Goal: Task Accomplishment & Management: Manage account settings

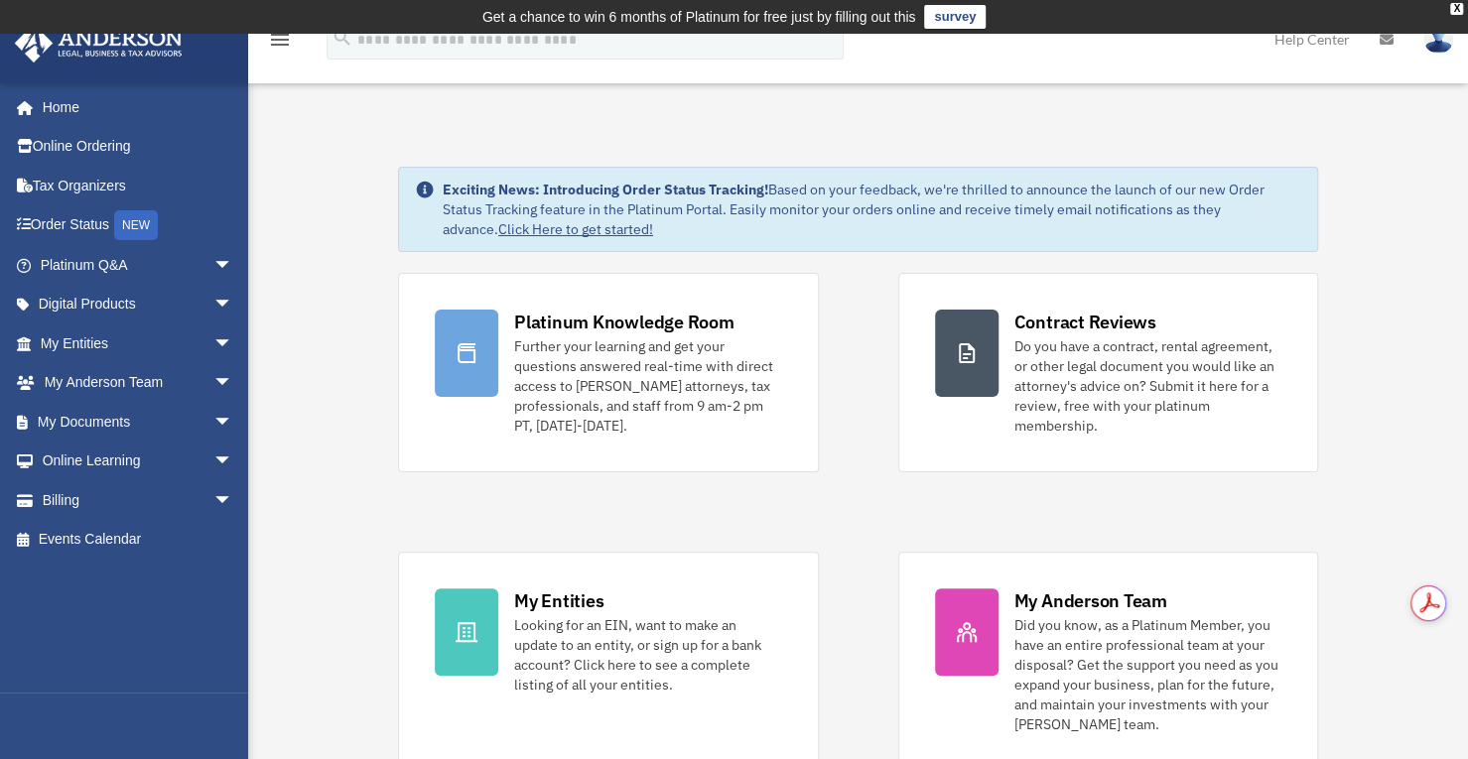
click at [213, 422] on span "arrow_drop_down" at bounding box center [233, 422] width 40 height 41
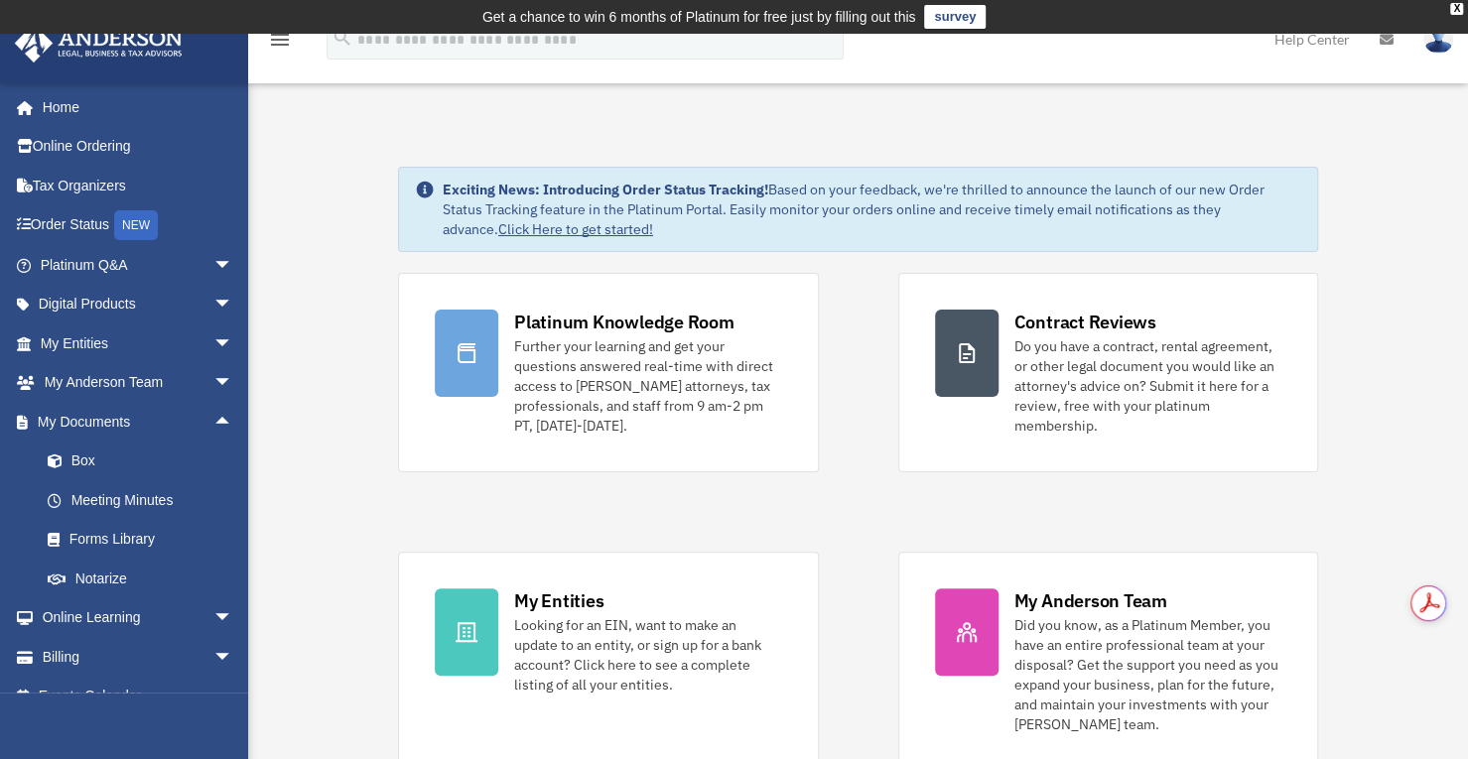
click at [88, 457] on link "Box" at bounding box center [145, 462] width 235 height 40
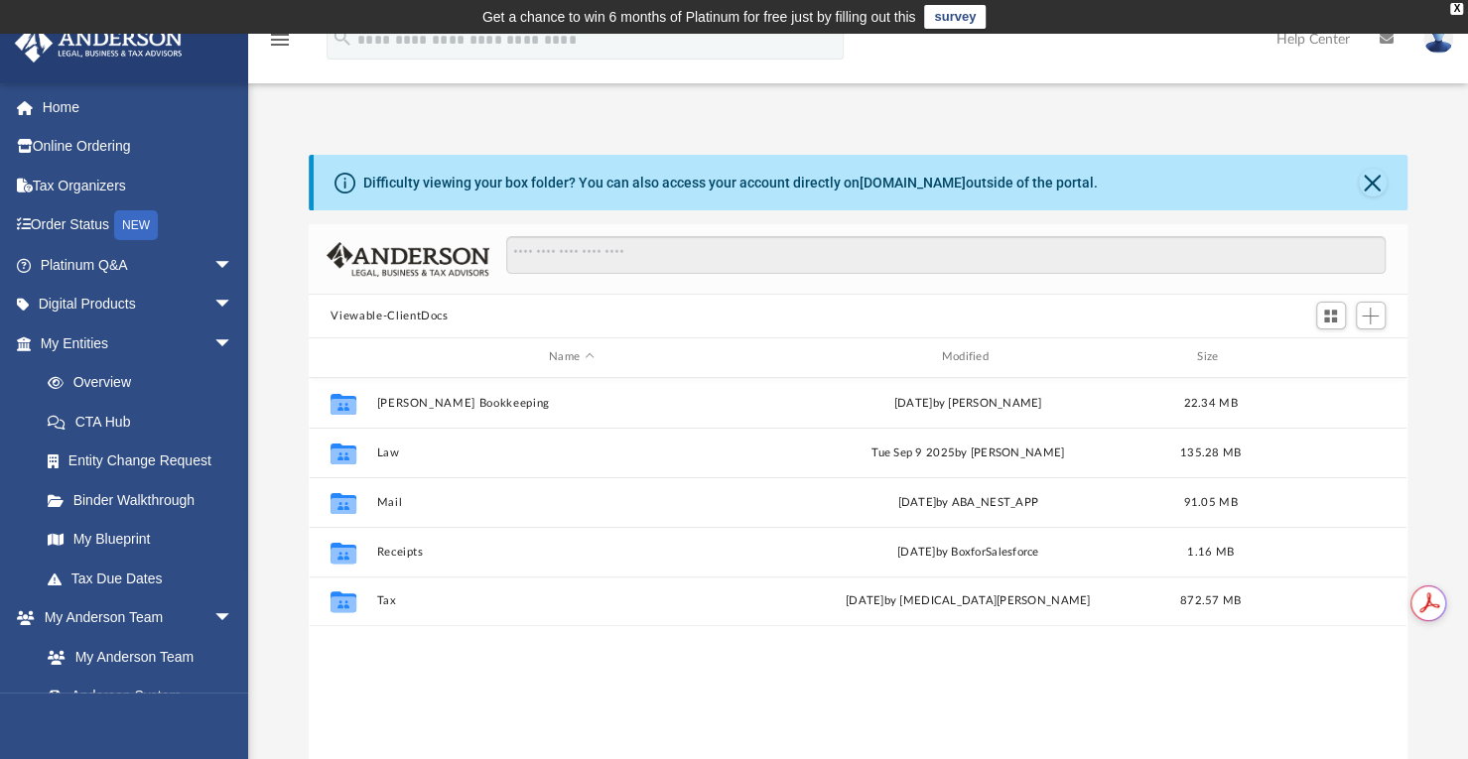
scroll to position [436, 1082]
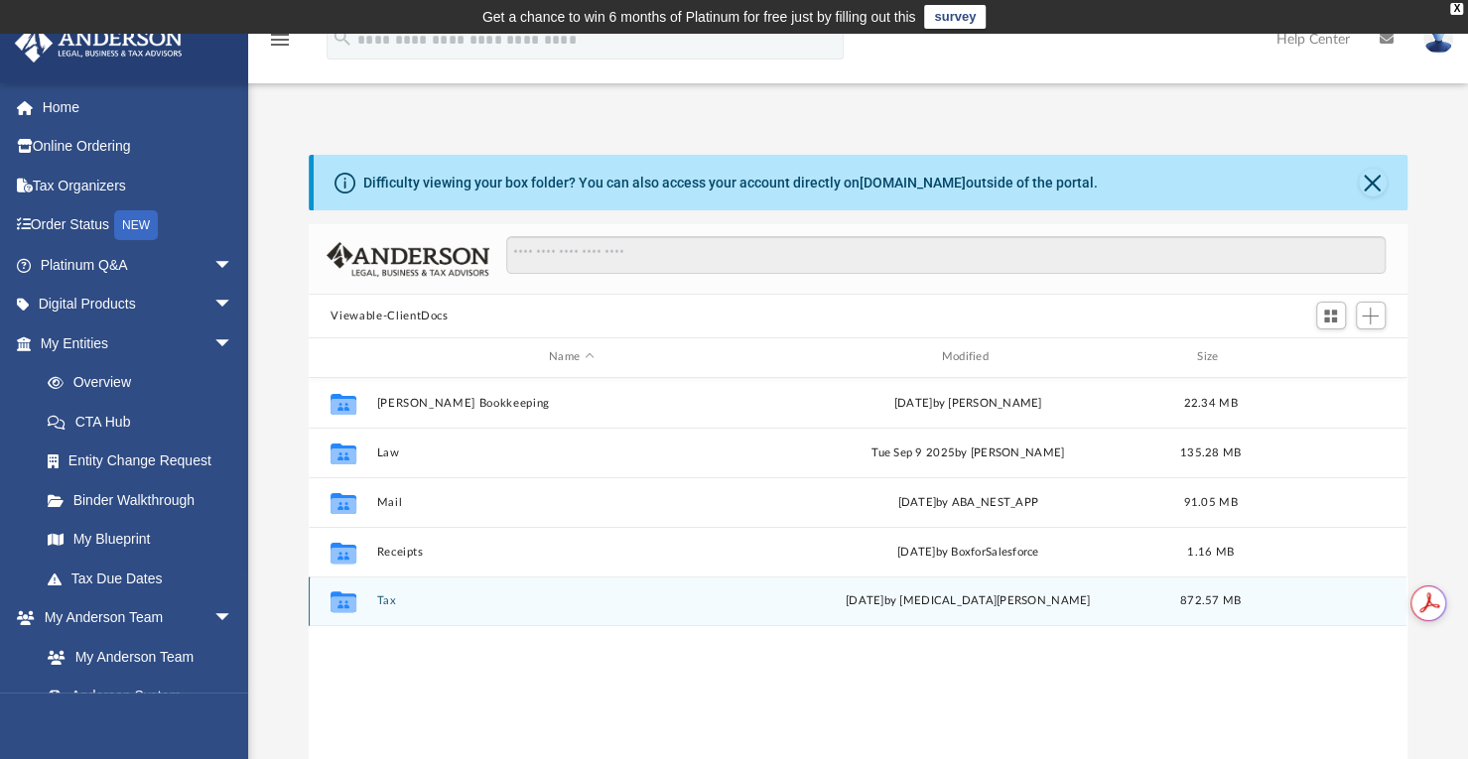
click at [353, 598] on icon "grid" at bounding box center [343, 604] width 26 height 16
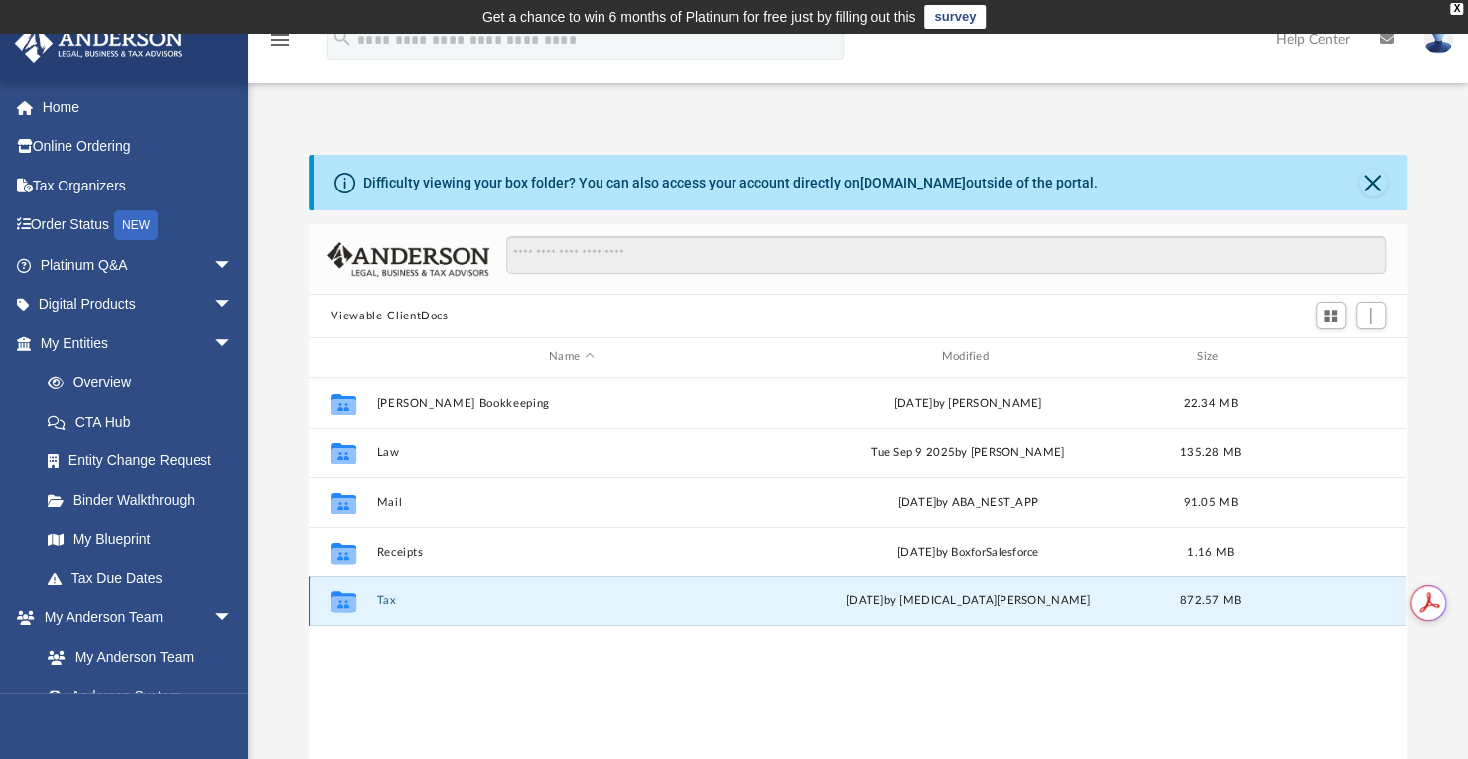
click at [353, 598] on icon "grid" at bounding box center [343, 604] width 26 height 16
click at [389, 600] on button "Tax" at bounding box center [571, 600] width 388 height 13
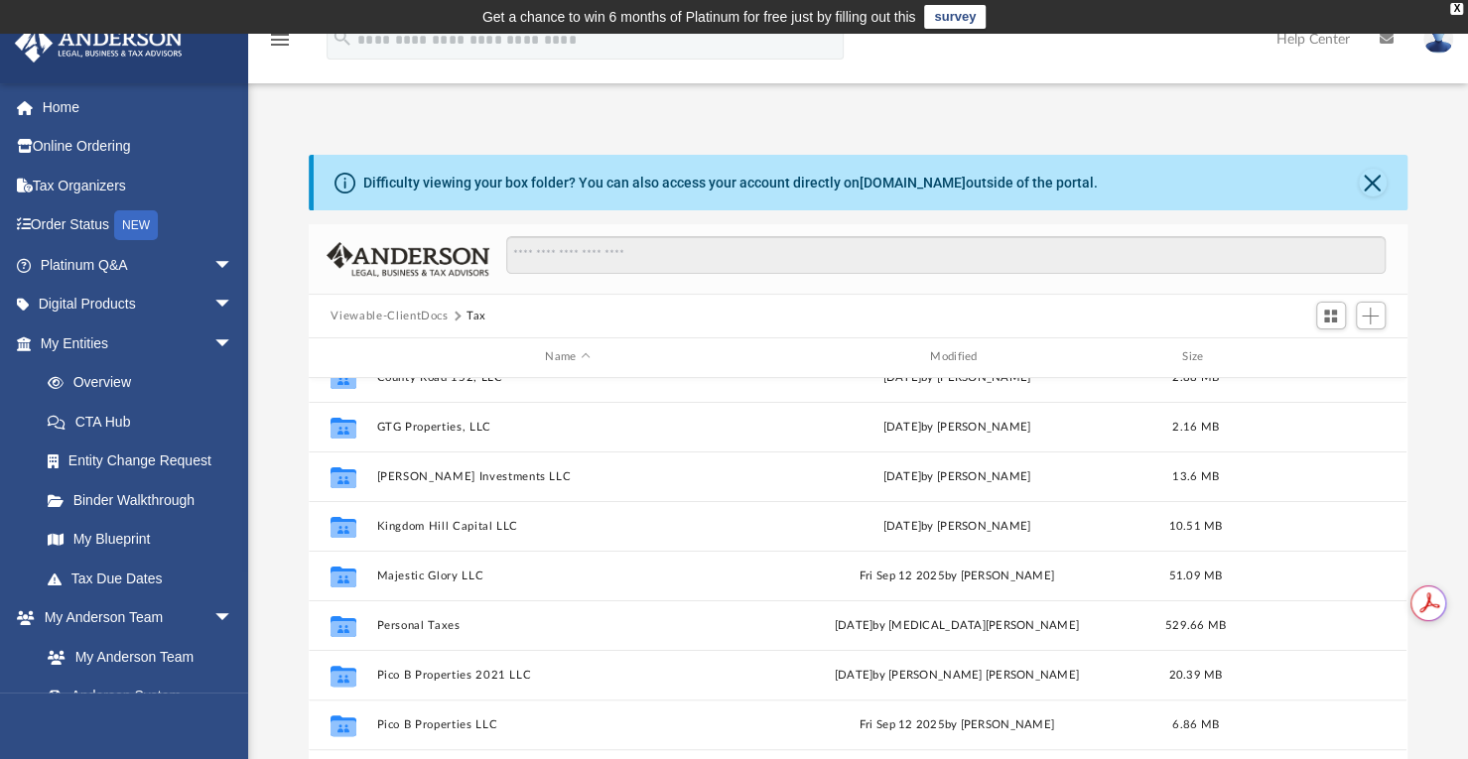
scroll to position [276, 0]
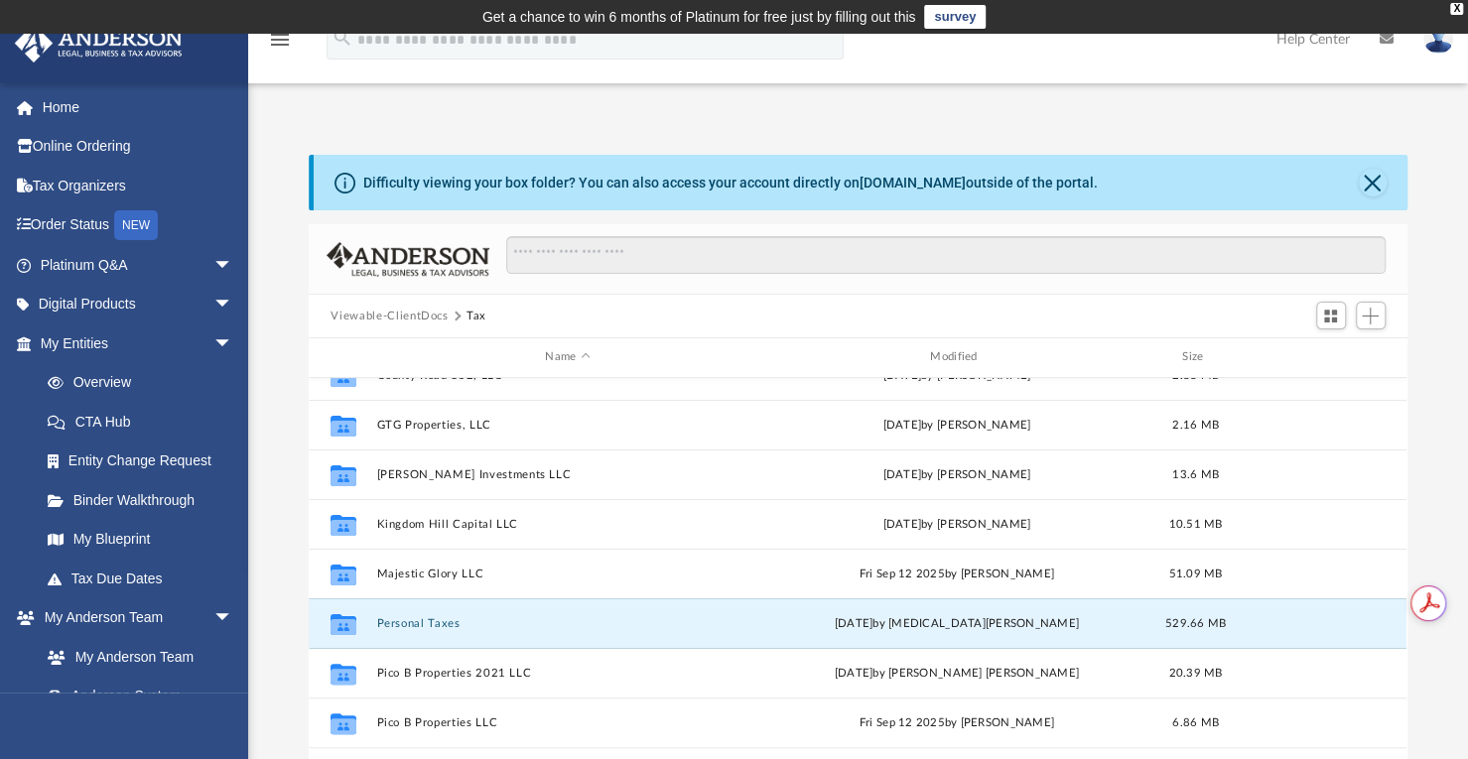
click at [388, 620] on button "Personal Taxes" at bounding box center [567, 623] width 381 height 13
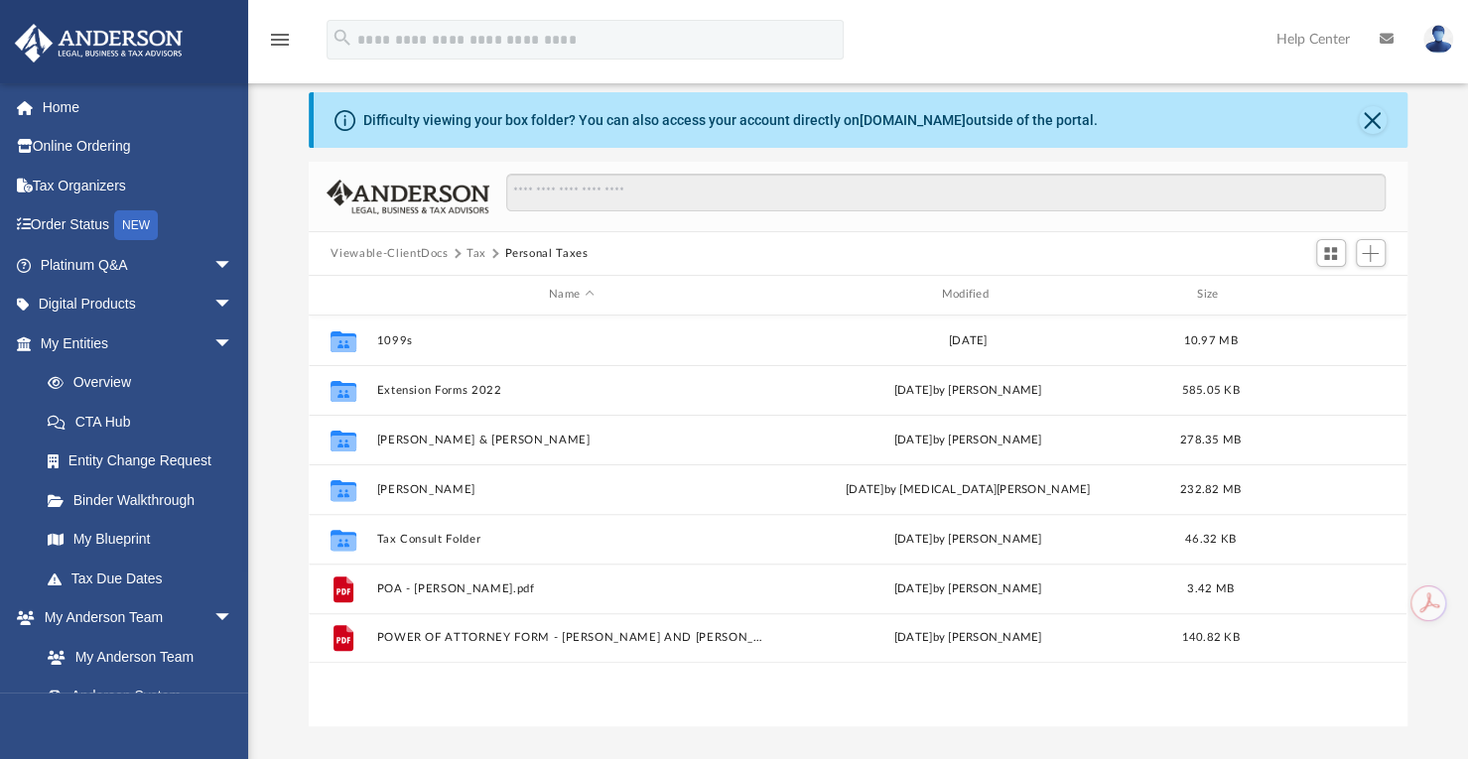
scroll to position [59, 0]
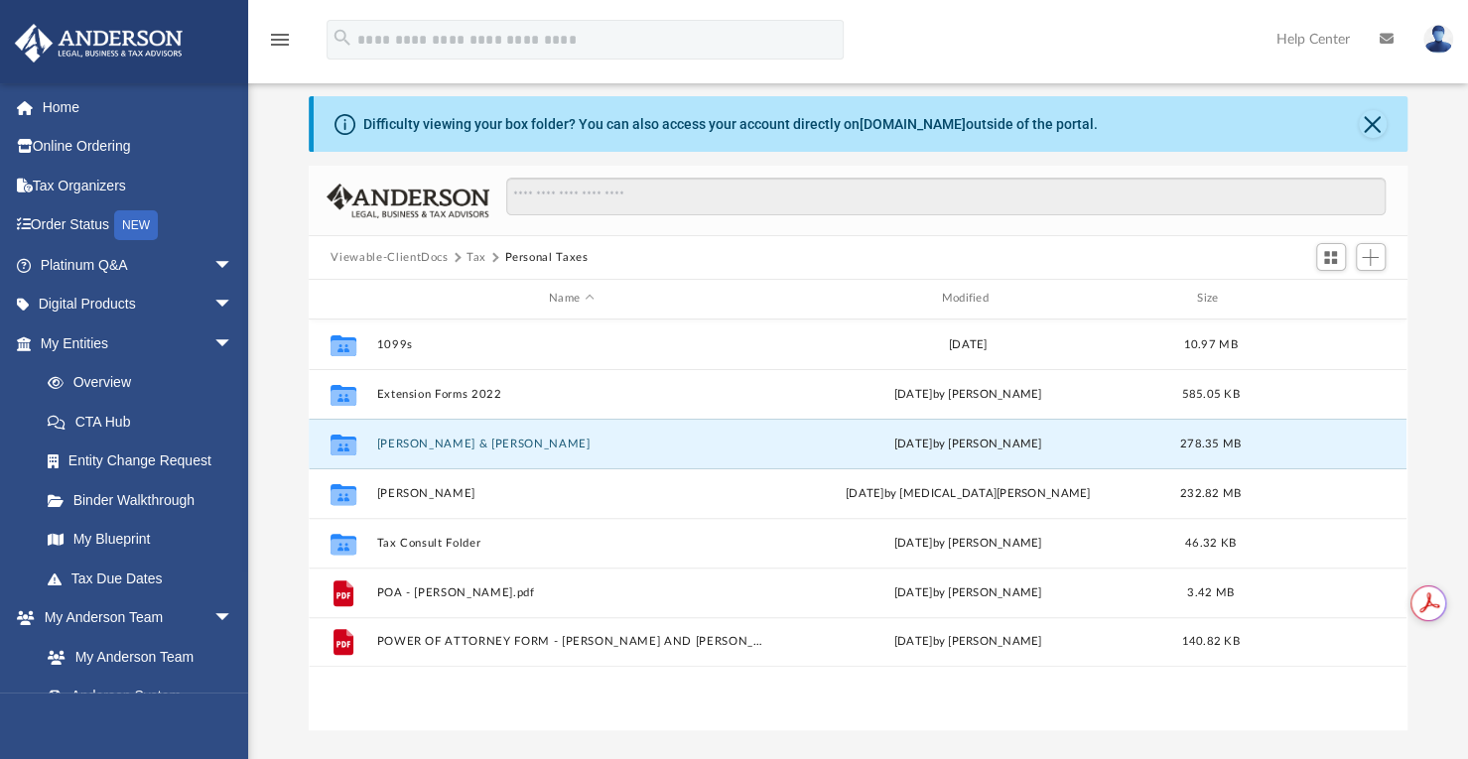
click at [463, 440] on button "[PERSON_NAME] & [PERSON_NAME]" at bounding box center [571, 444] width 388 height 13
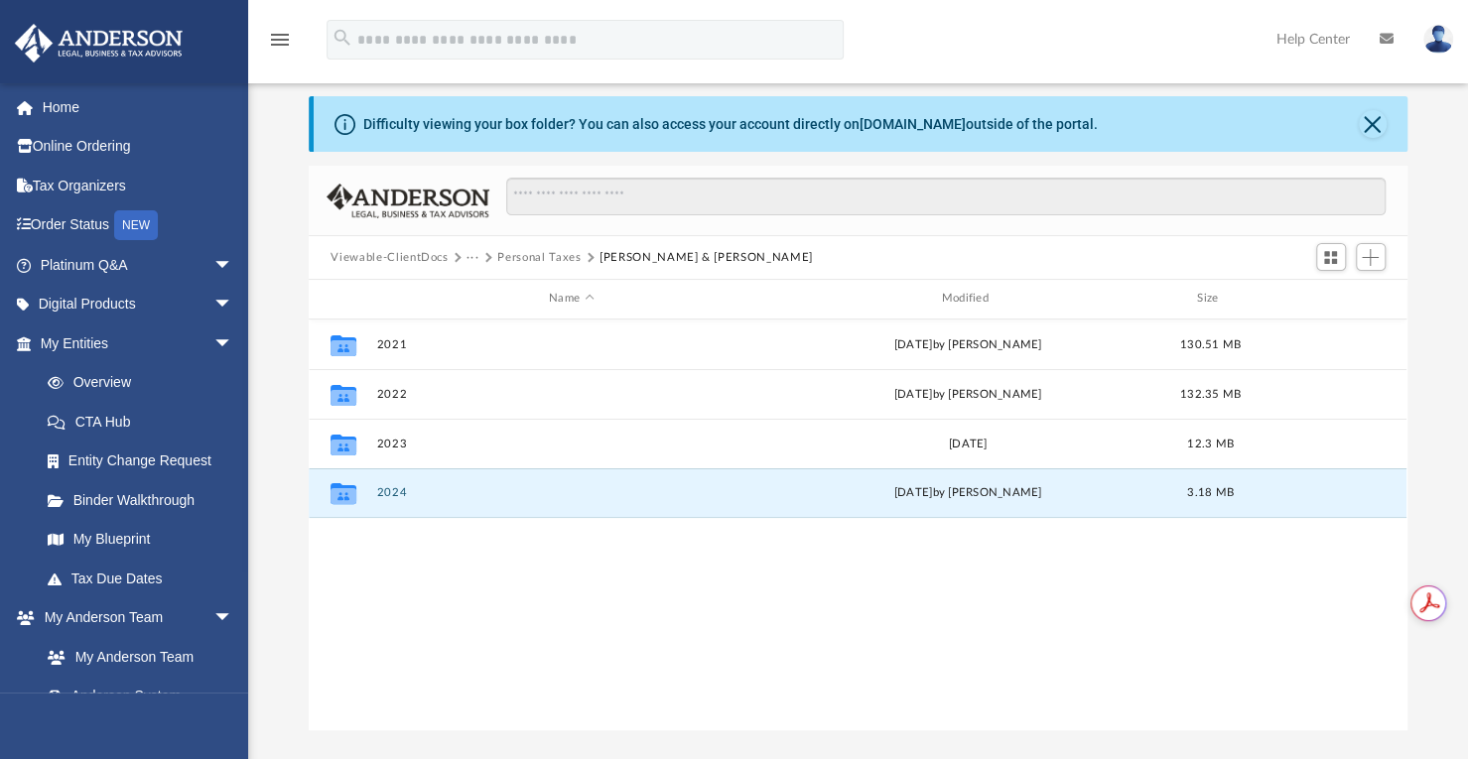
click at [397, 494] on button "2024" at bounding box center [571, 492] width 388 height 13
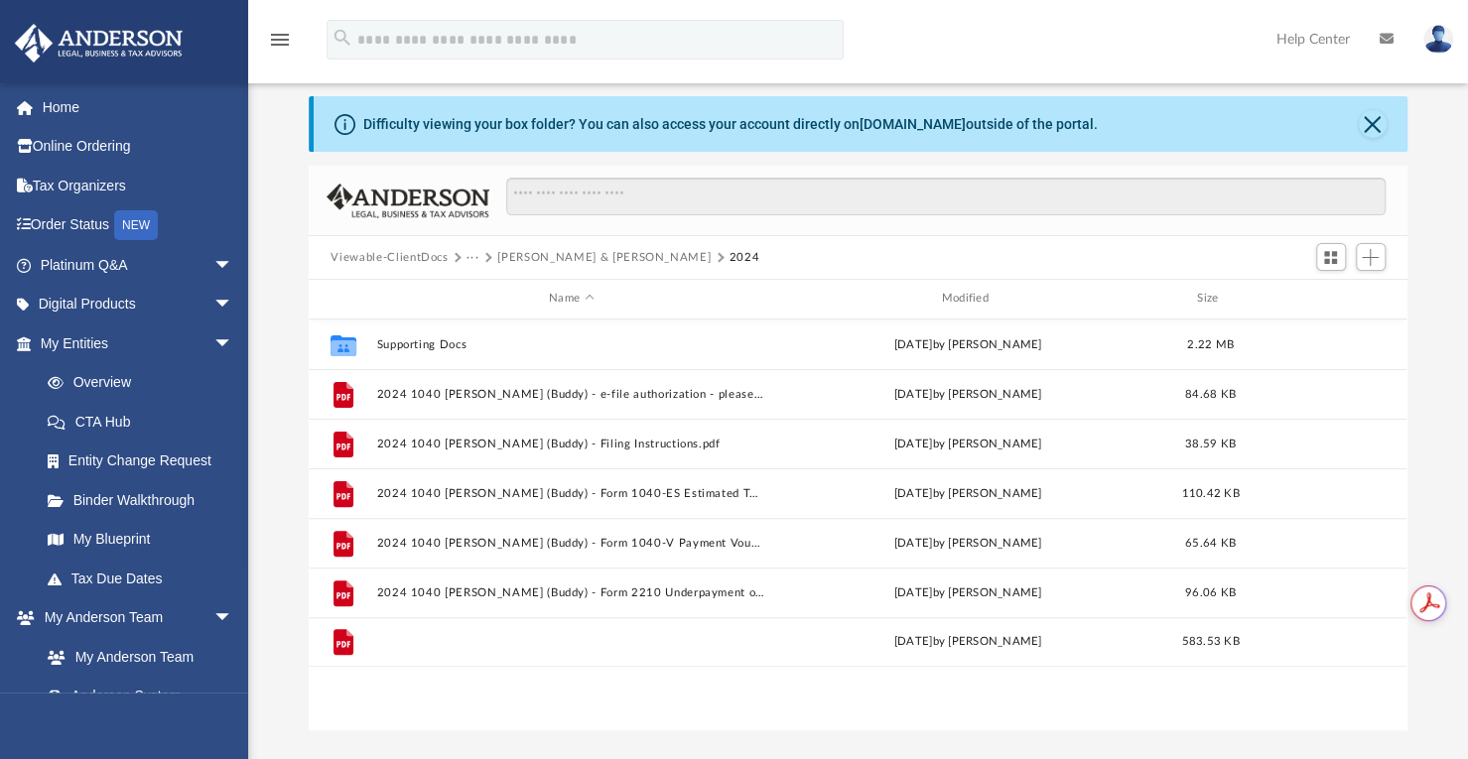
click at [555, 643] on button "2024 1040 [PERSON_NAME] (Buddy) - Review Copy.pdf" at bounding box center [571, 641] width 388 height 13
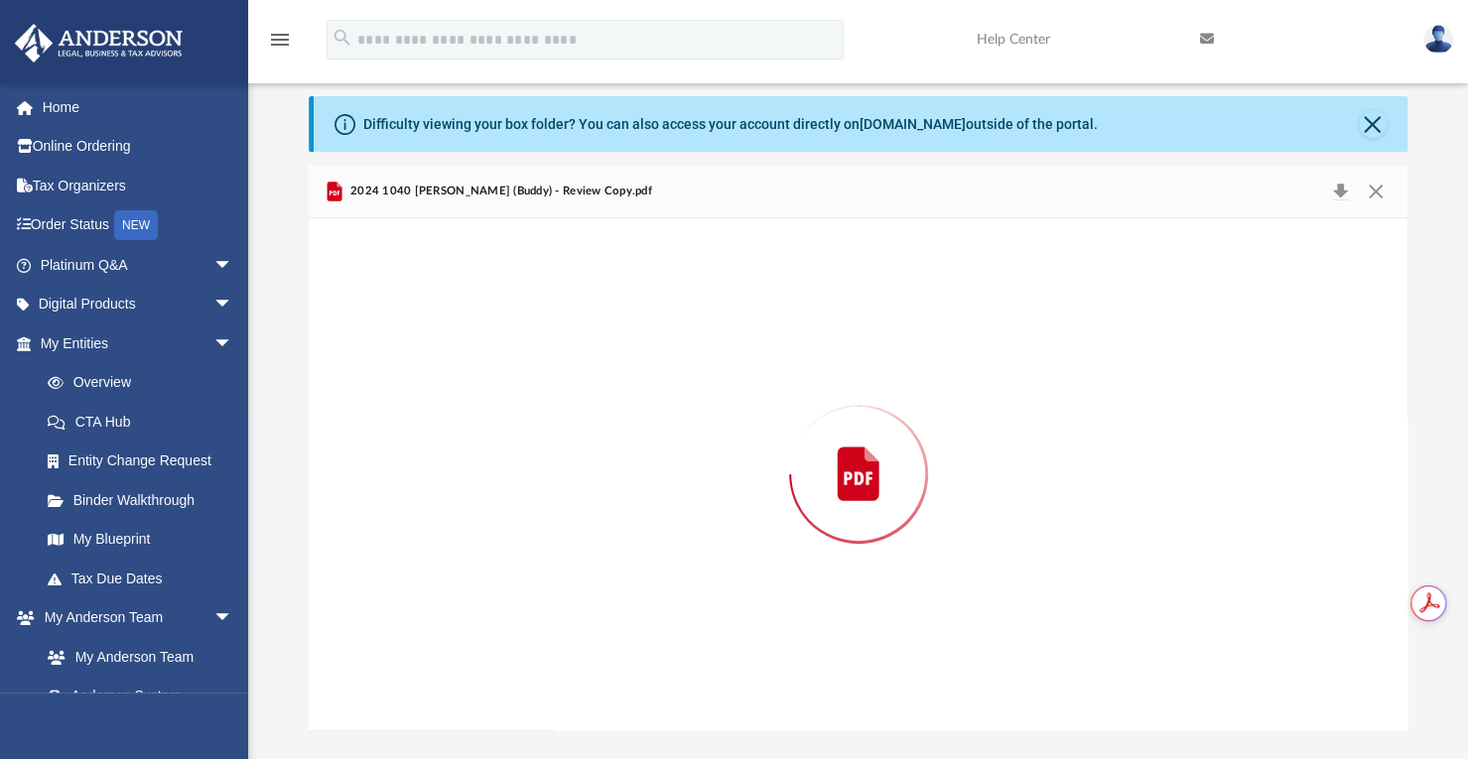
click at [555, 643] on div "Preview" at bounding box center [858, 474] width 1098 height 512
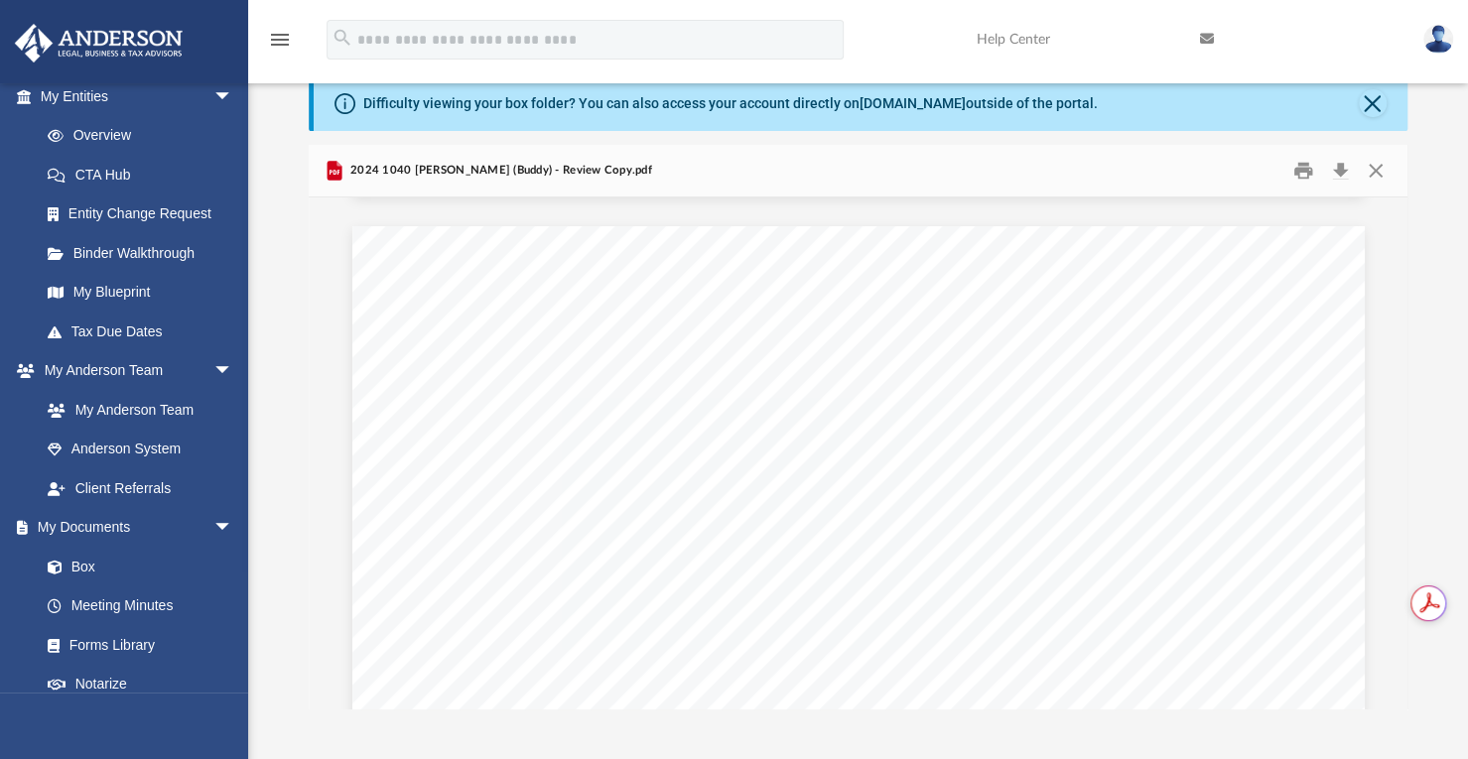
scroll to position [25349, 0]
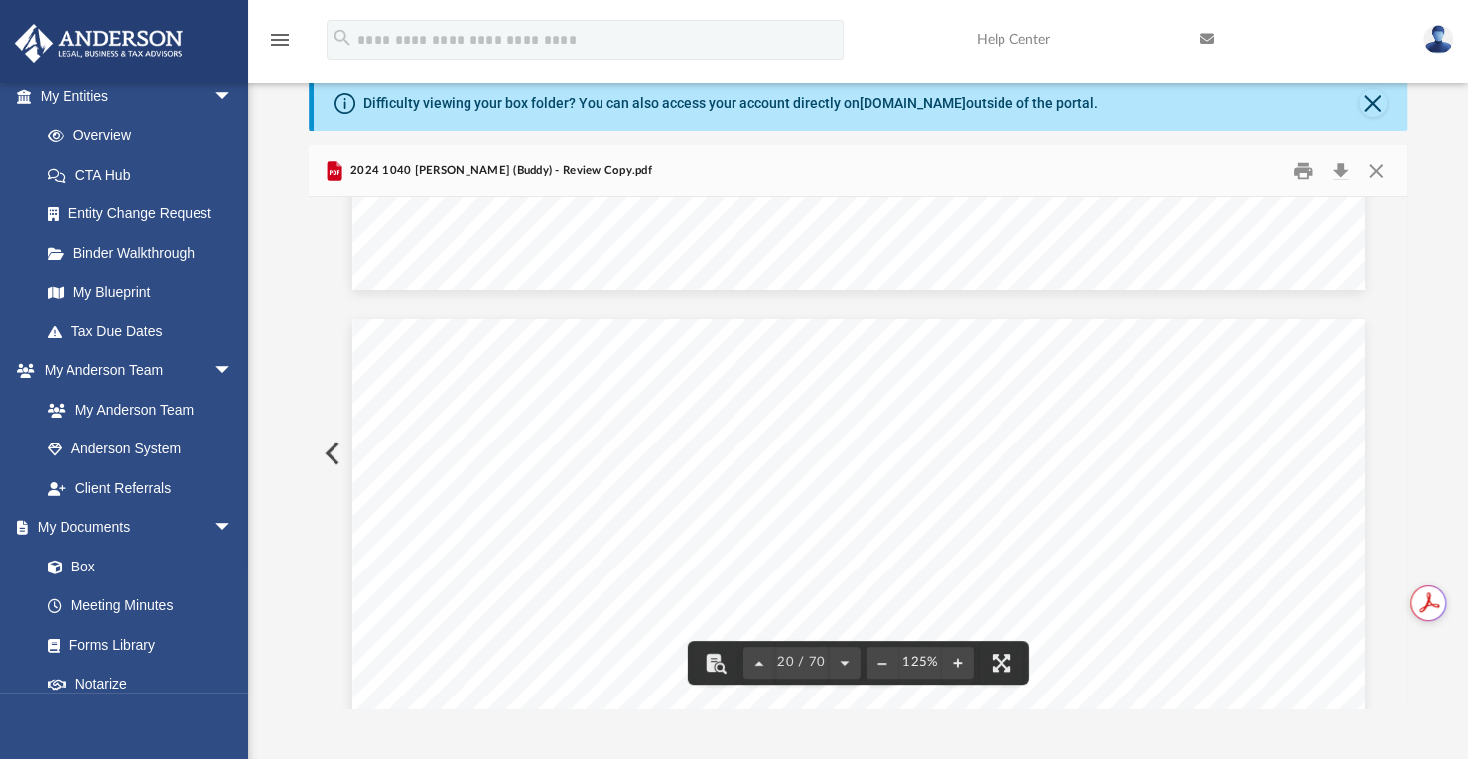
click at [91, 565] on link "Box" at bounding box center [135, 567] width 215 height 40
click at [81, 564] on link "Box" at bounding box center [135, 567] width 215 height 40
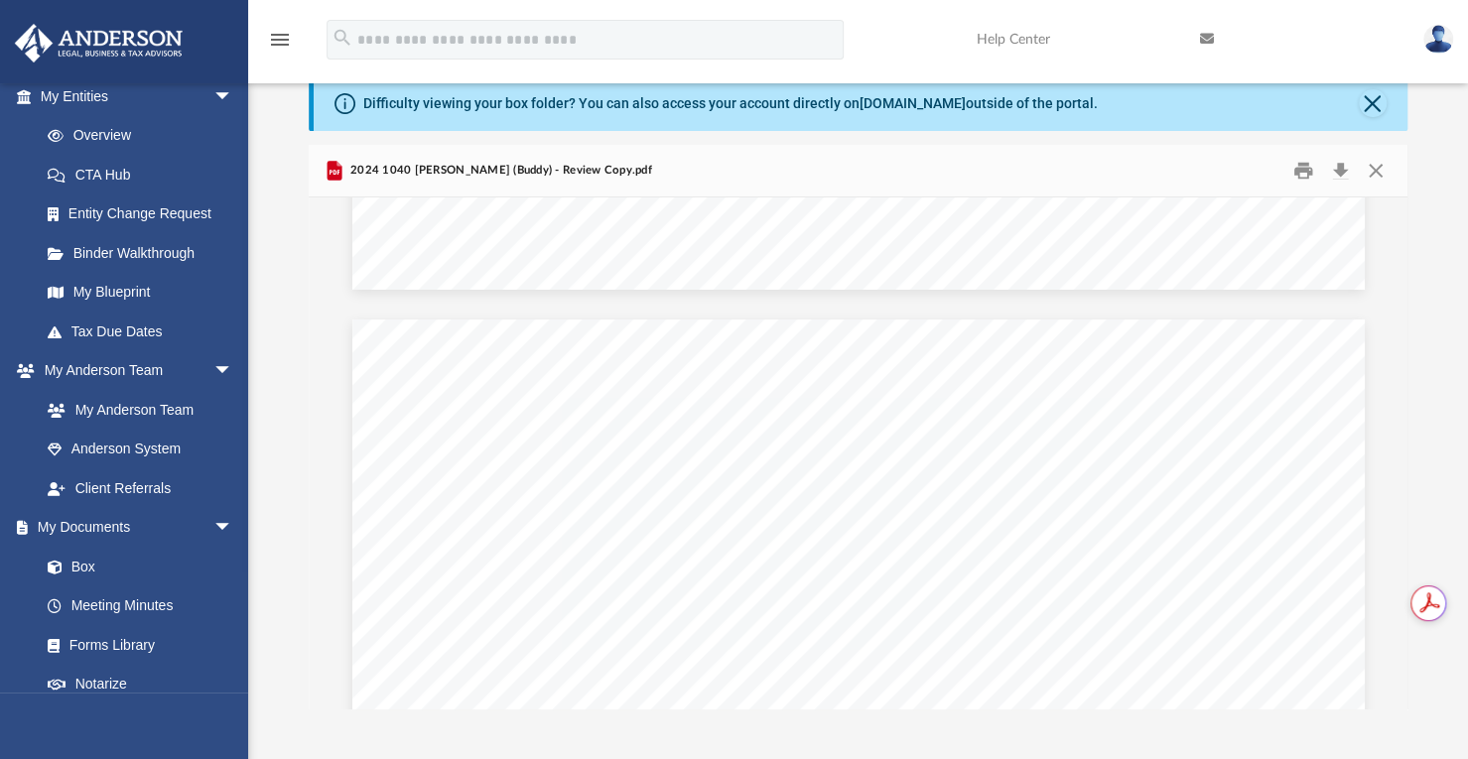
click at [81, 565] on link "Box" at bounding box center [135, 567] width 215 height 40
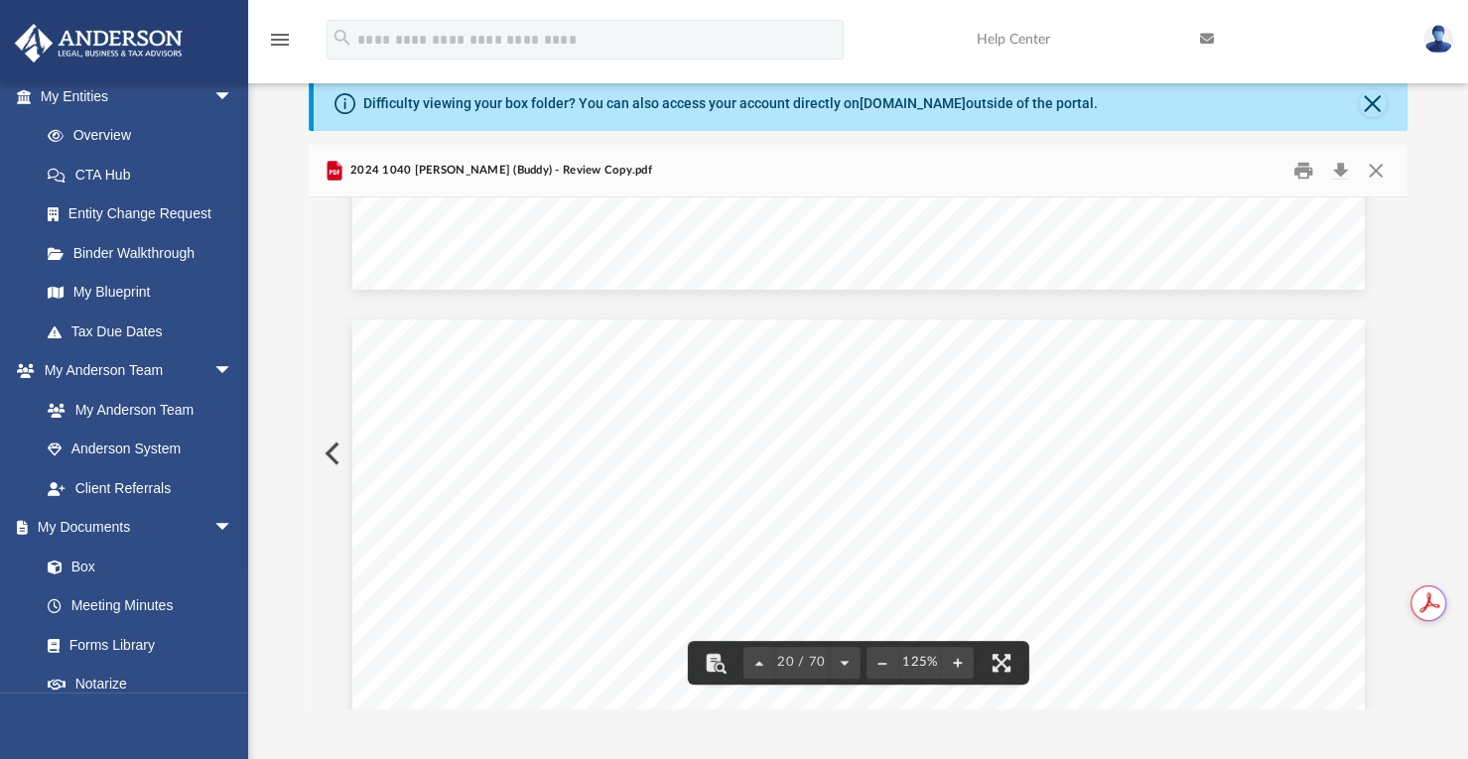
scroll to position [0, 0]
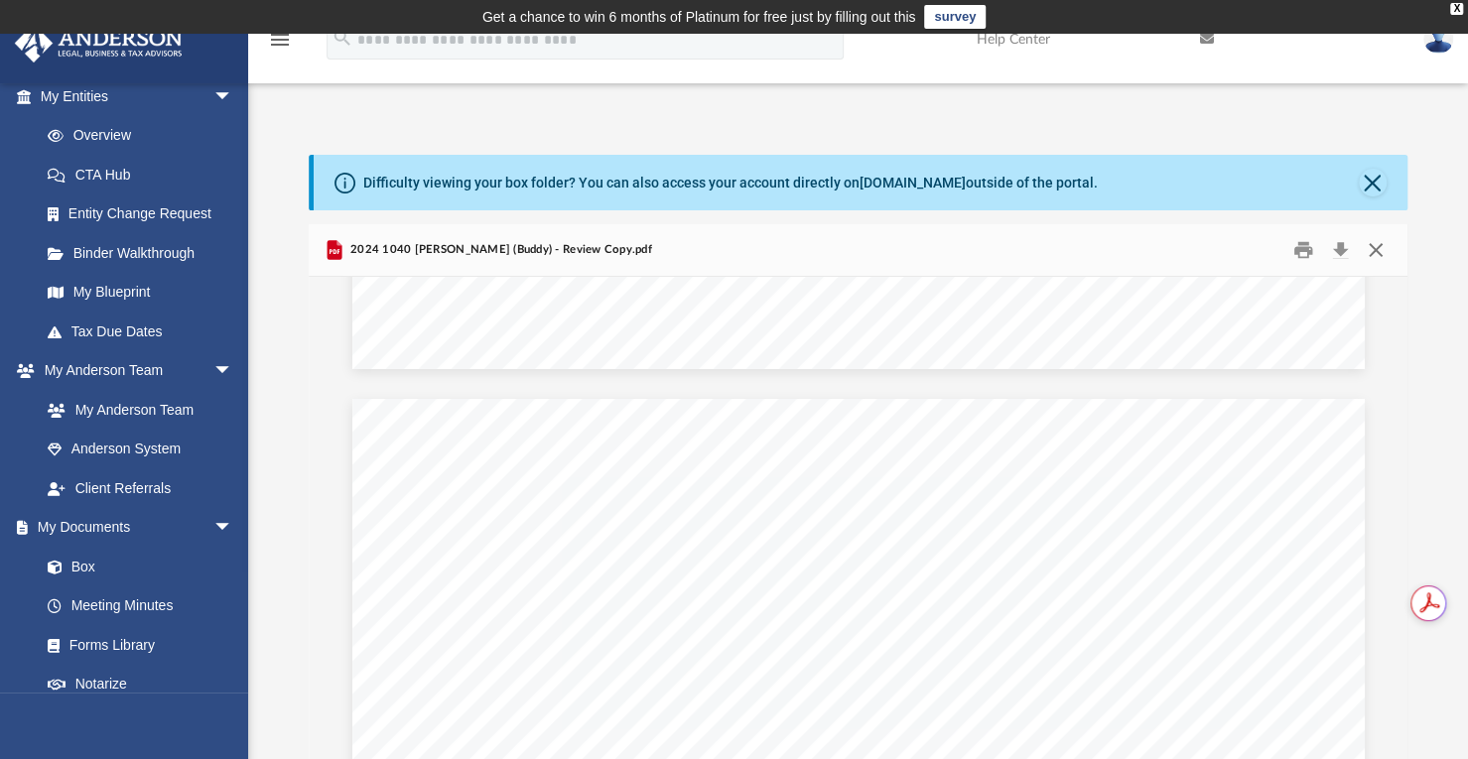
click at [1377, 247] on button "Close" at bounding box center [1376, 250] width 36 height 31
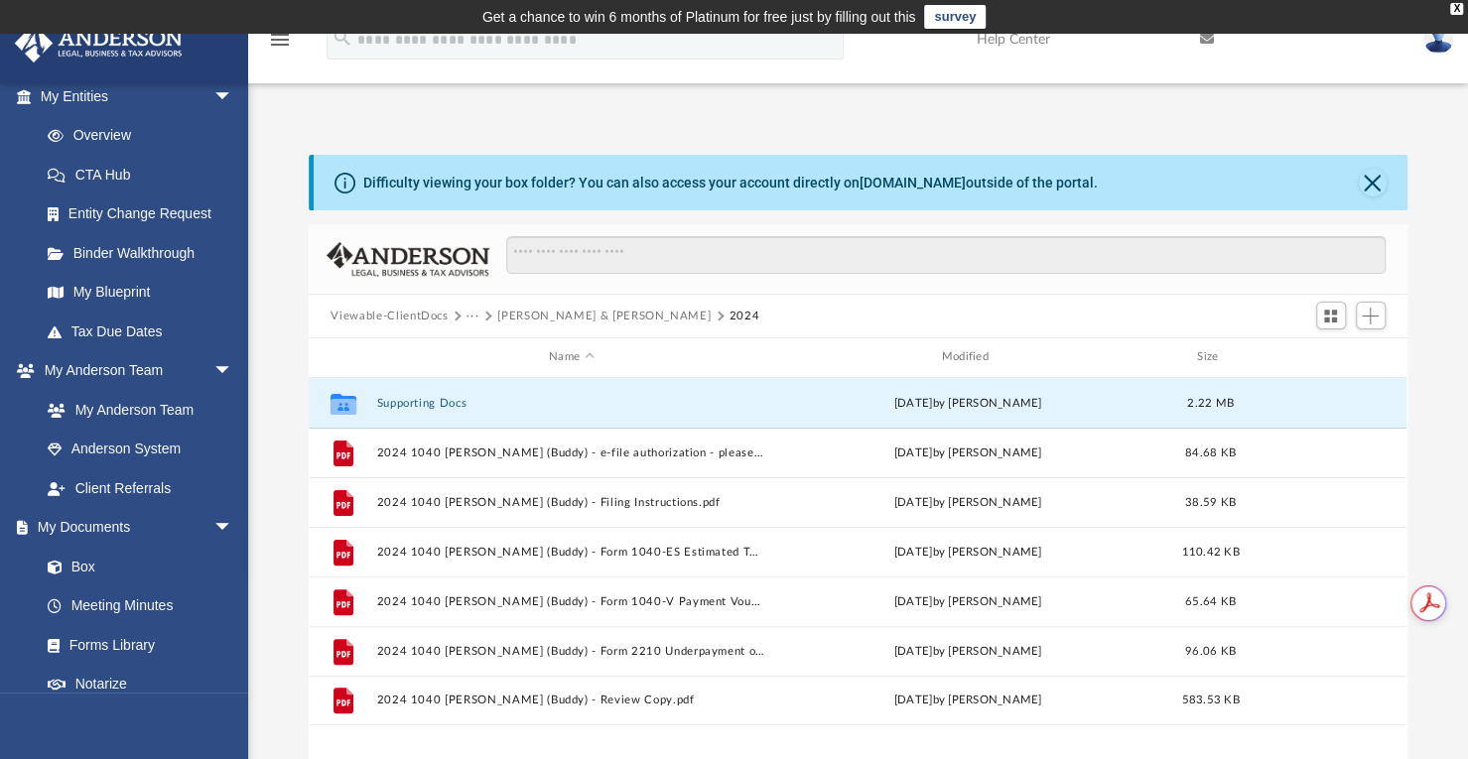
click at [404, 403] on button "Supporting Docs" at bounding box center [571, 403] width 388 height 13
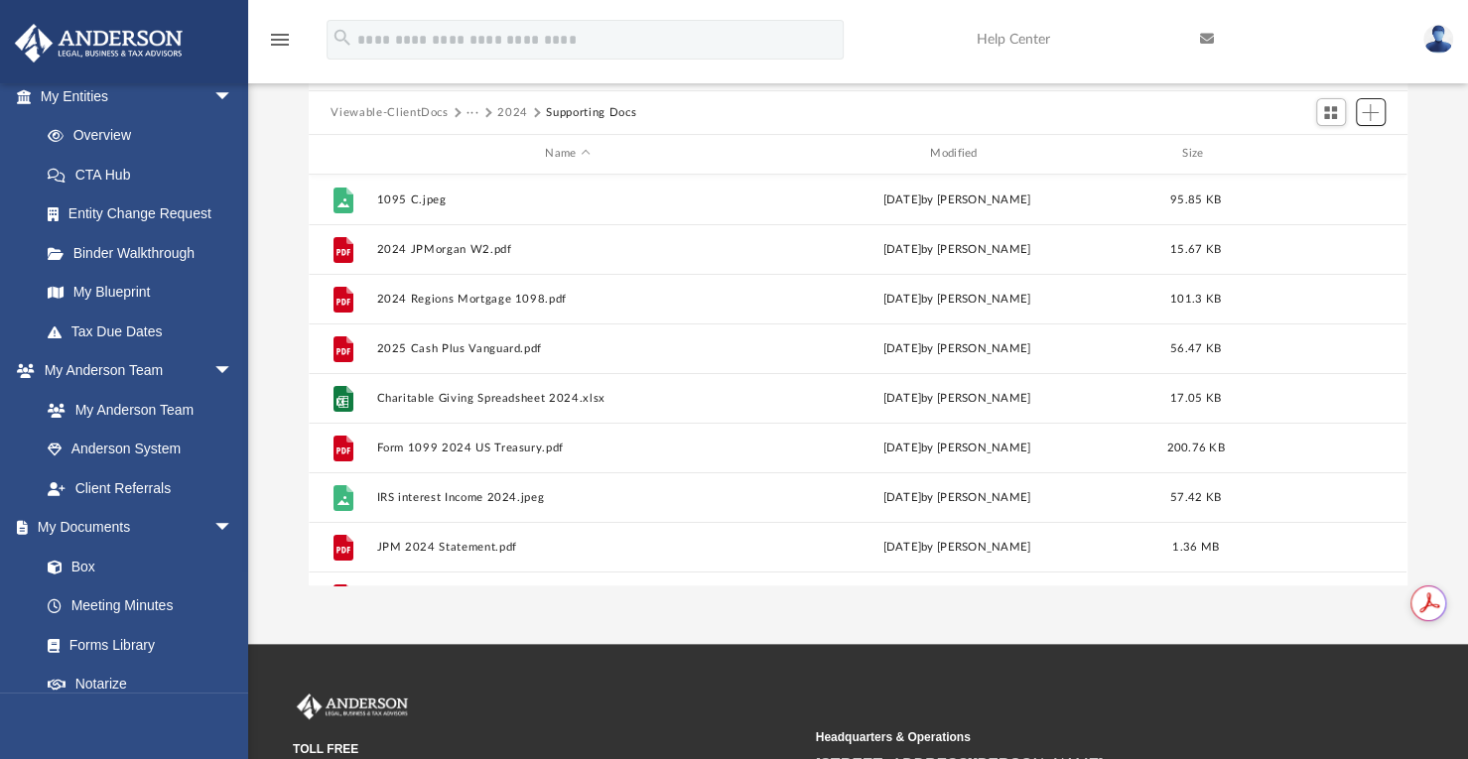
click at [1367, 109] on span "Add" at bounding box center [1370, 112] width 17 height 17
click at [1324, 150] on li "Upload" at bounding box center [1342, 151] width 64 height 21
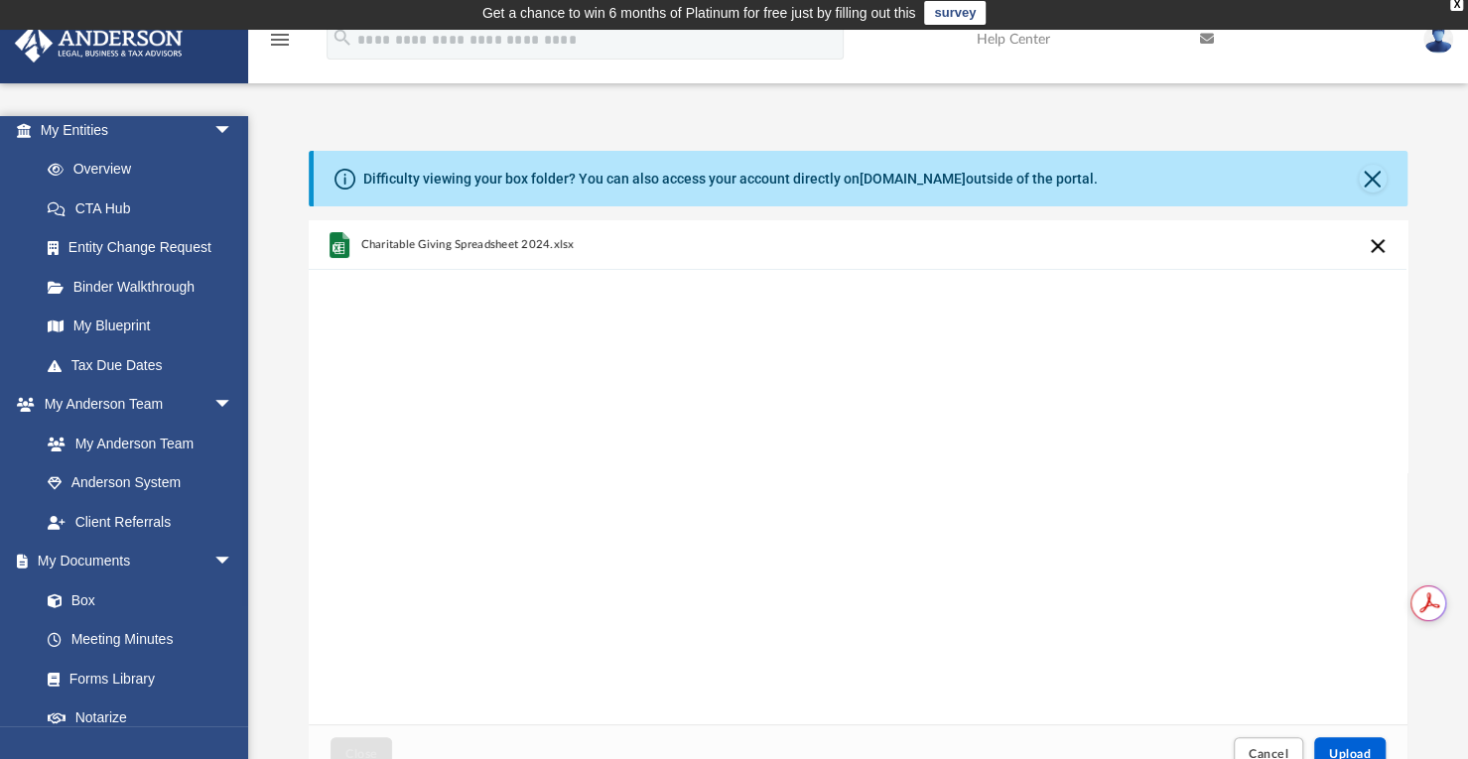
scroll to position [488, 1082]
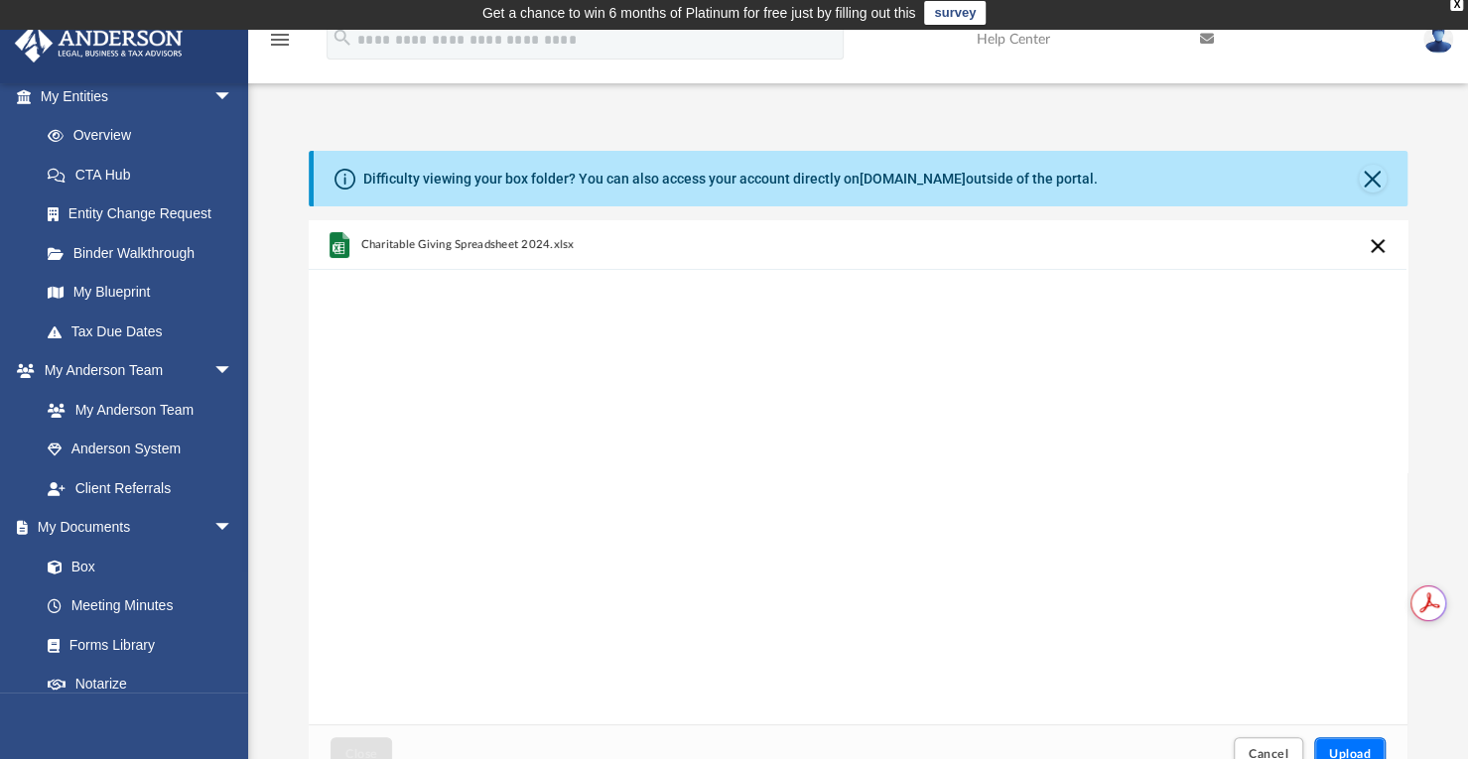
click at [1342, 749] on span "Upload" at bounding box center [1350, 754] width 42 height 12
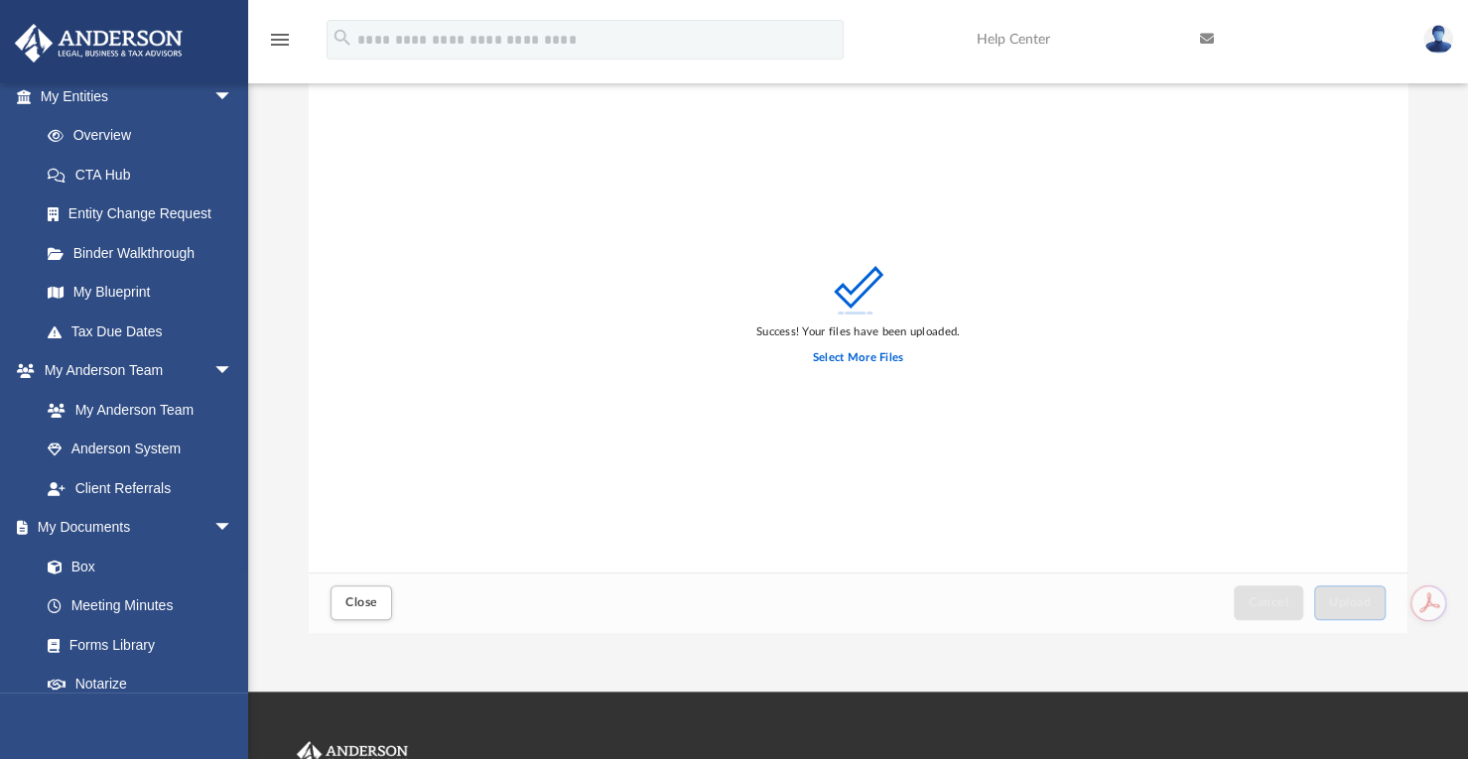
scroll to position [171, 0]
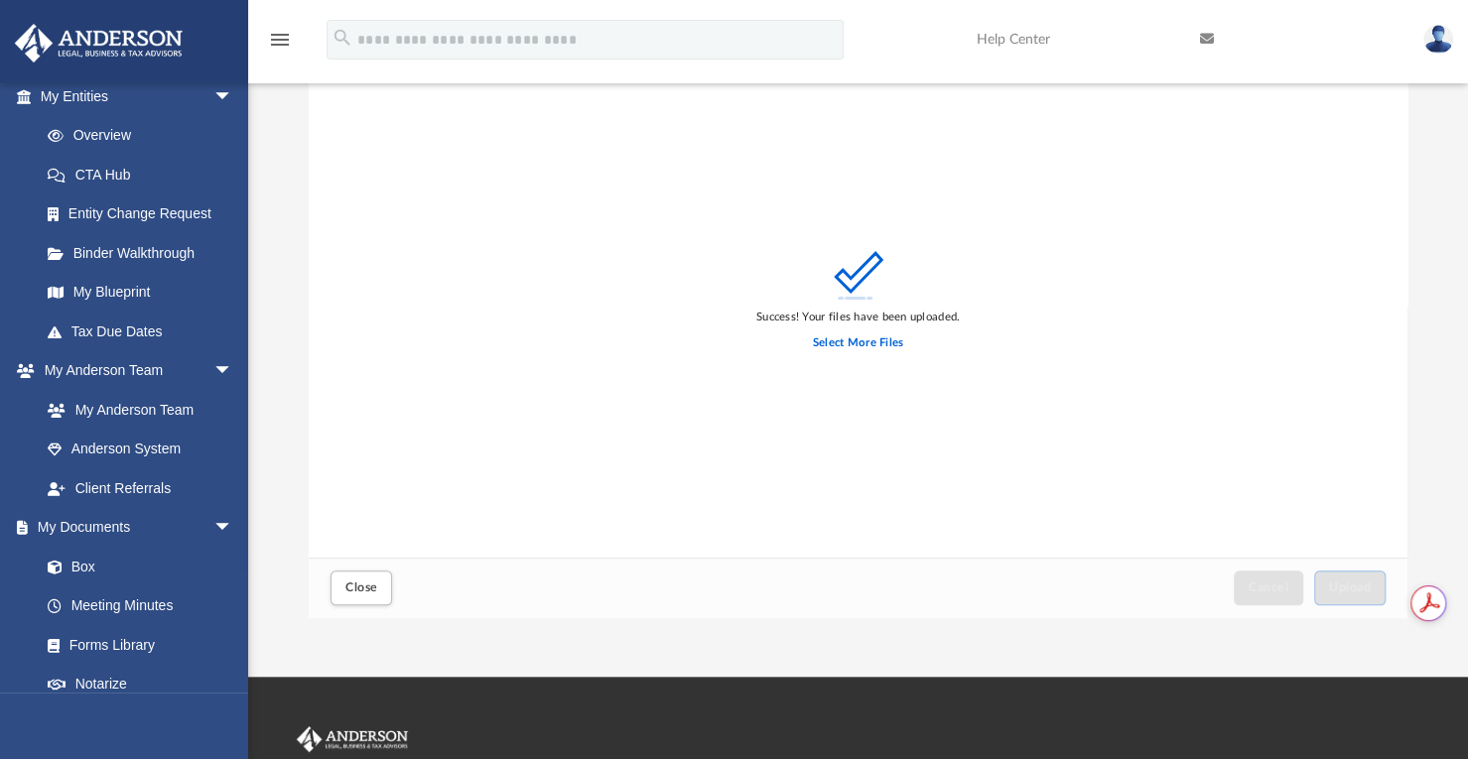
click at [1241, 456] on div "Success! Your files have been uploaded. Select More Files" at bounding box center [858, 306] width 1098 height 504
click at [355, 585] on span "Close" at bounding box center [361, 588] width 32 height 12
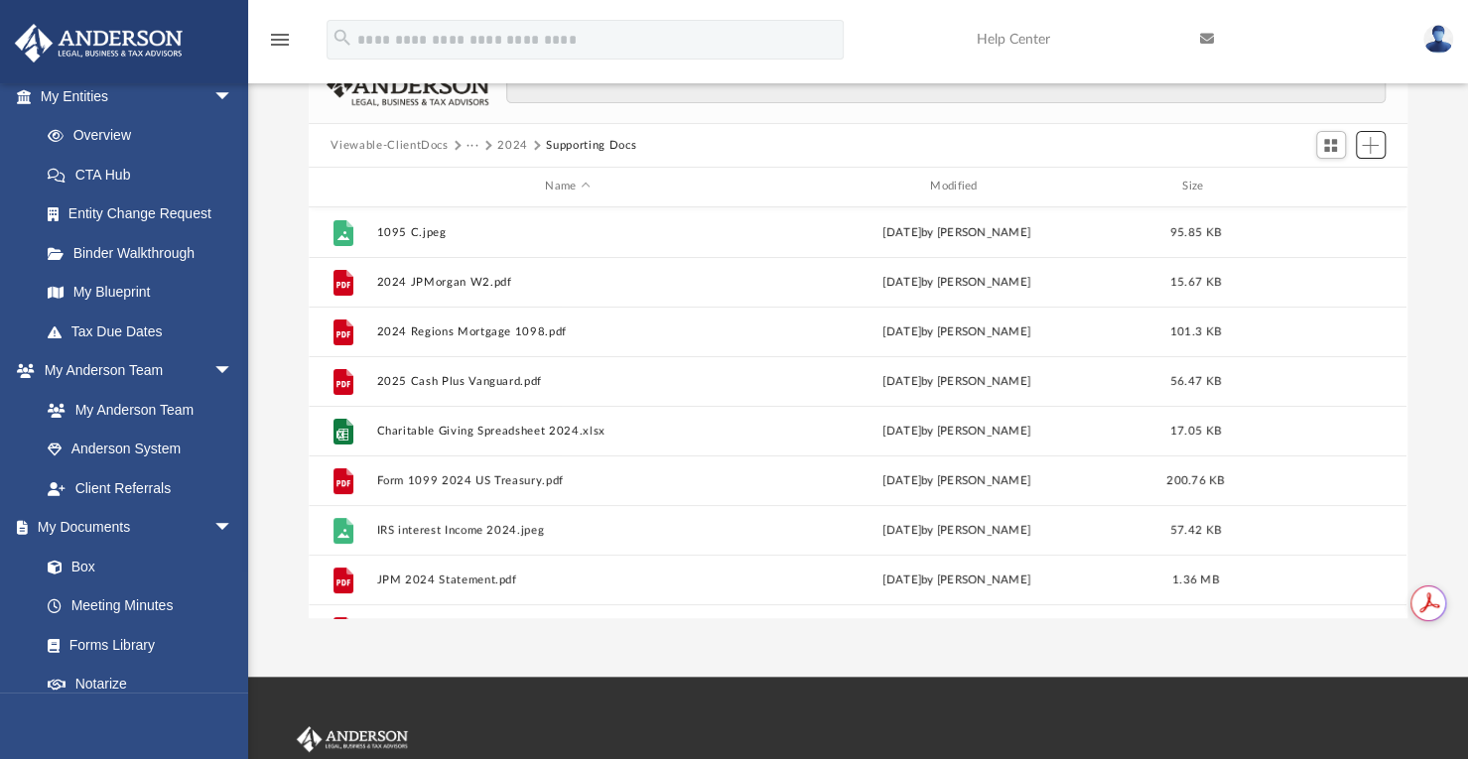
click at [1372, 144] on span "Add" at bounding box center [1370, 145] width 17 height 17
click at [1324, 182] on li "Upload" at bounding box center [1342, 184] width 64 height 21
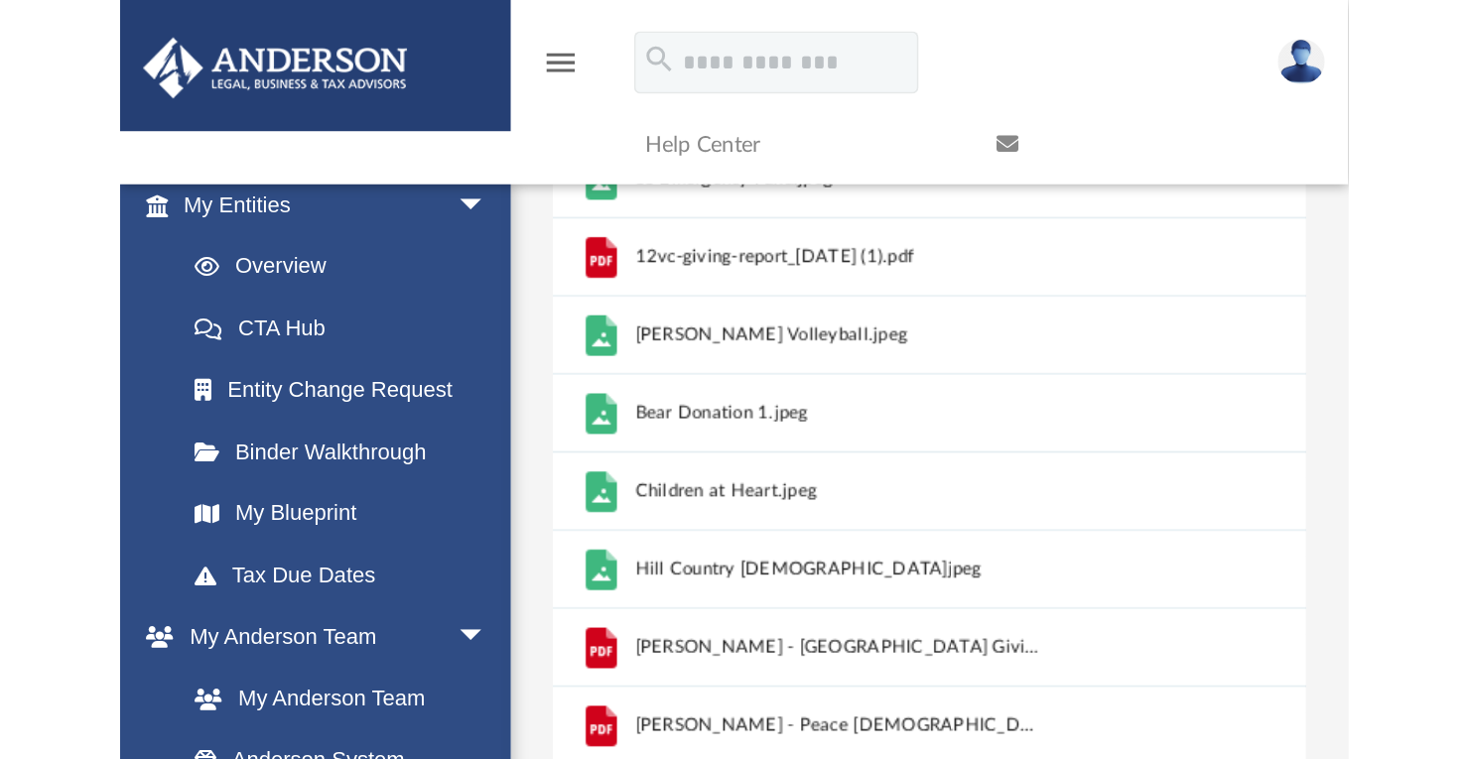
scroll to position [488, 1082]
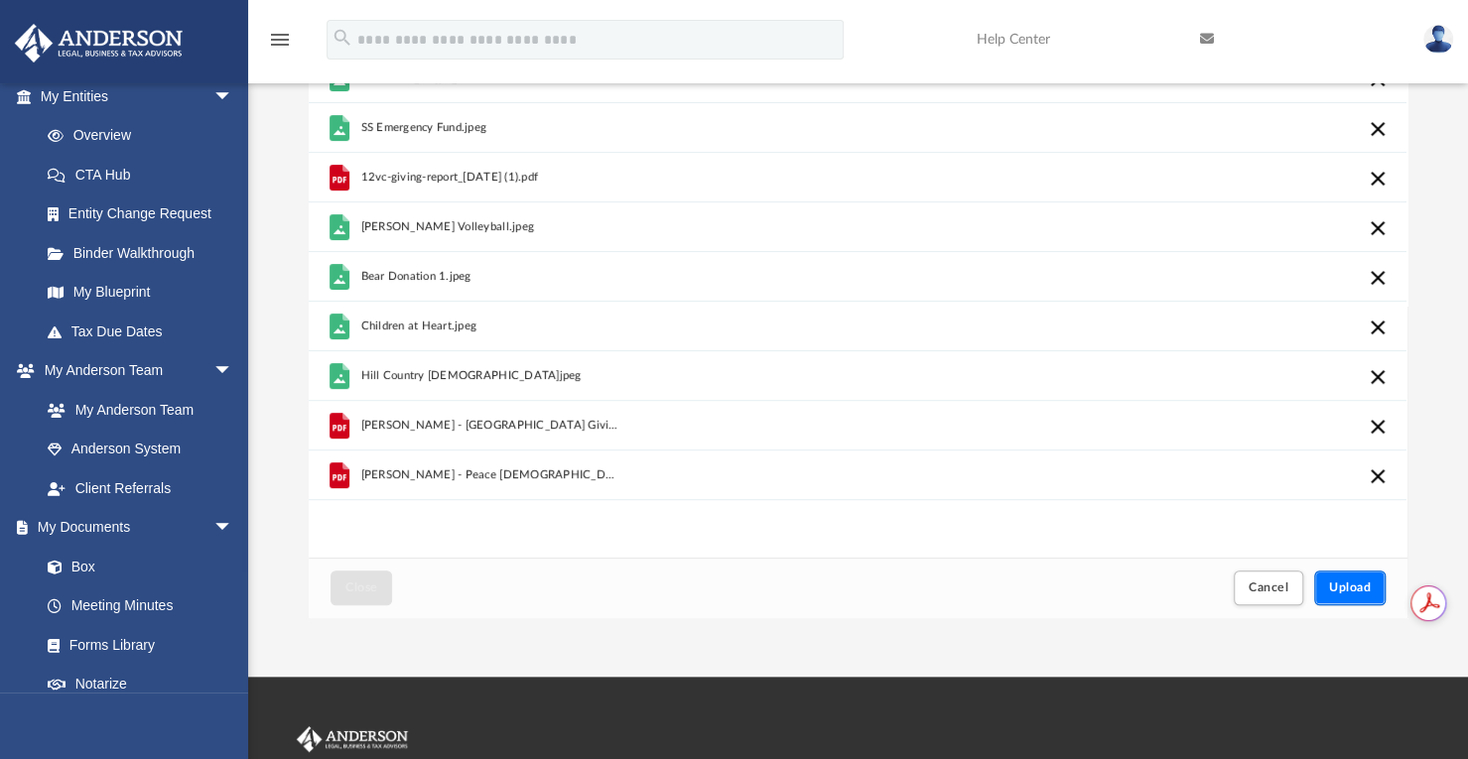
click at [1350, 587] on span "Upload" at bounding box center [1350, 588] width 42 height 12
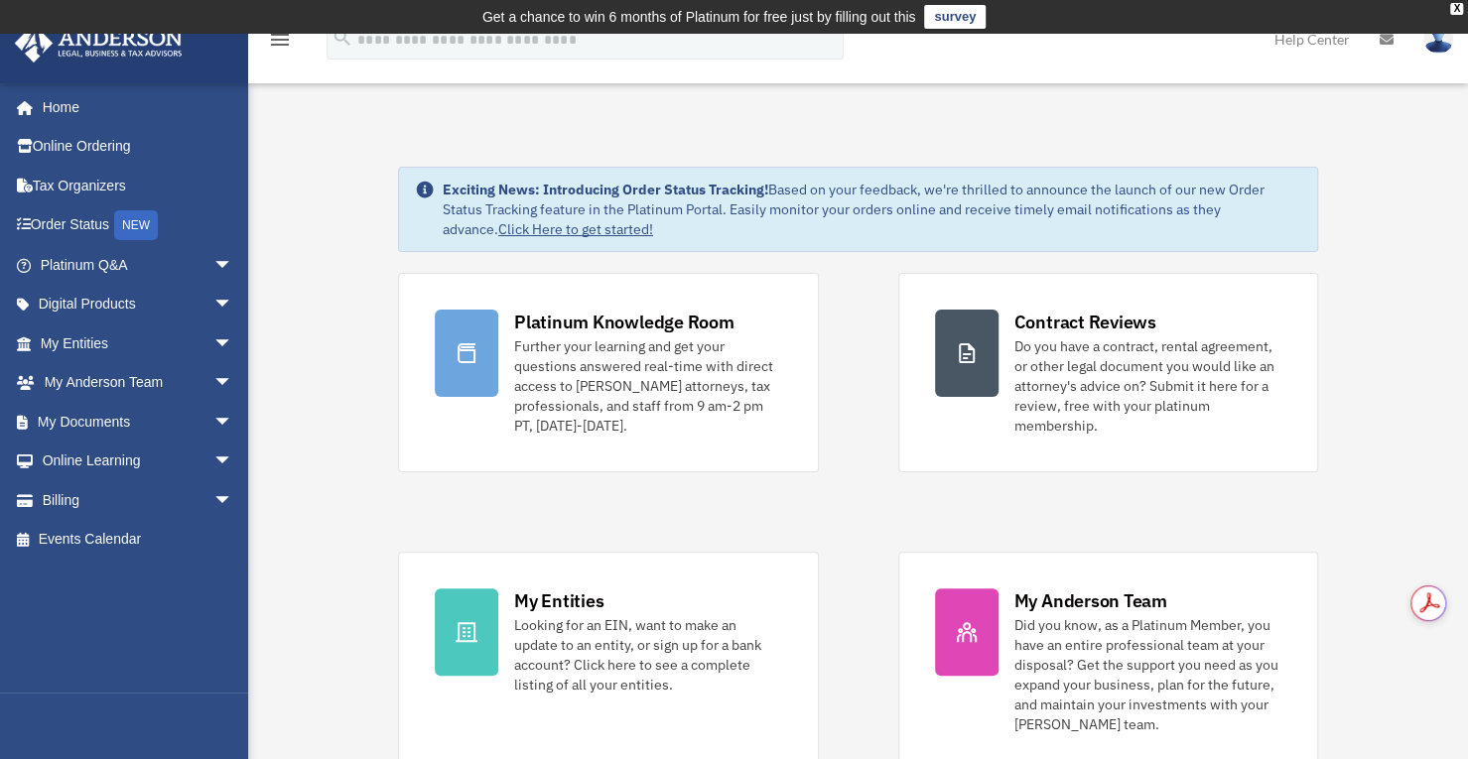
click at [213, 425] on span "arrow_drop_down" at bounding box center [233, 422] width 40 height 41
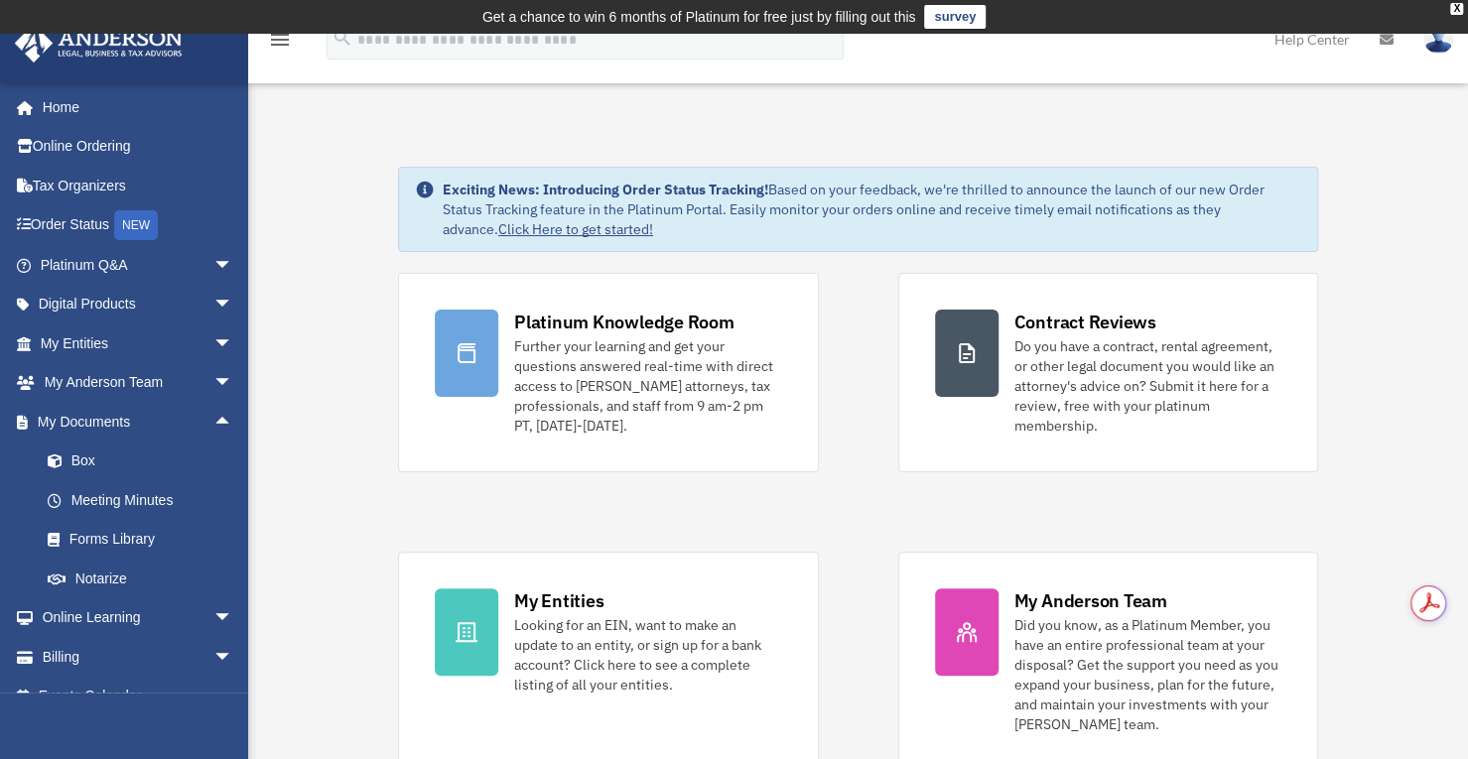
click at [80, 461] on link "Box" at bounding box center [145, 462] width 235 height 40
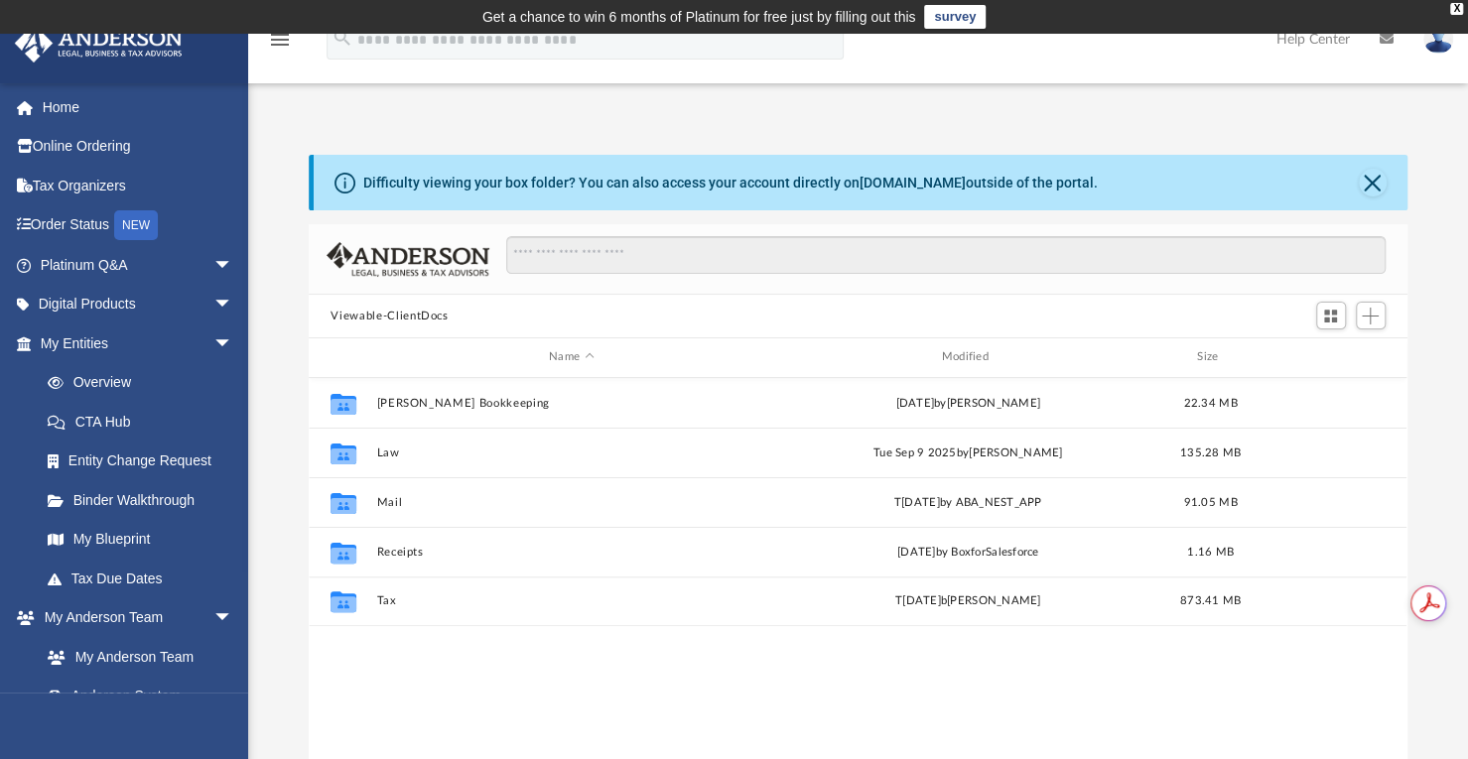
scroll to position [436, 1082]
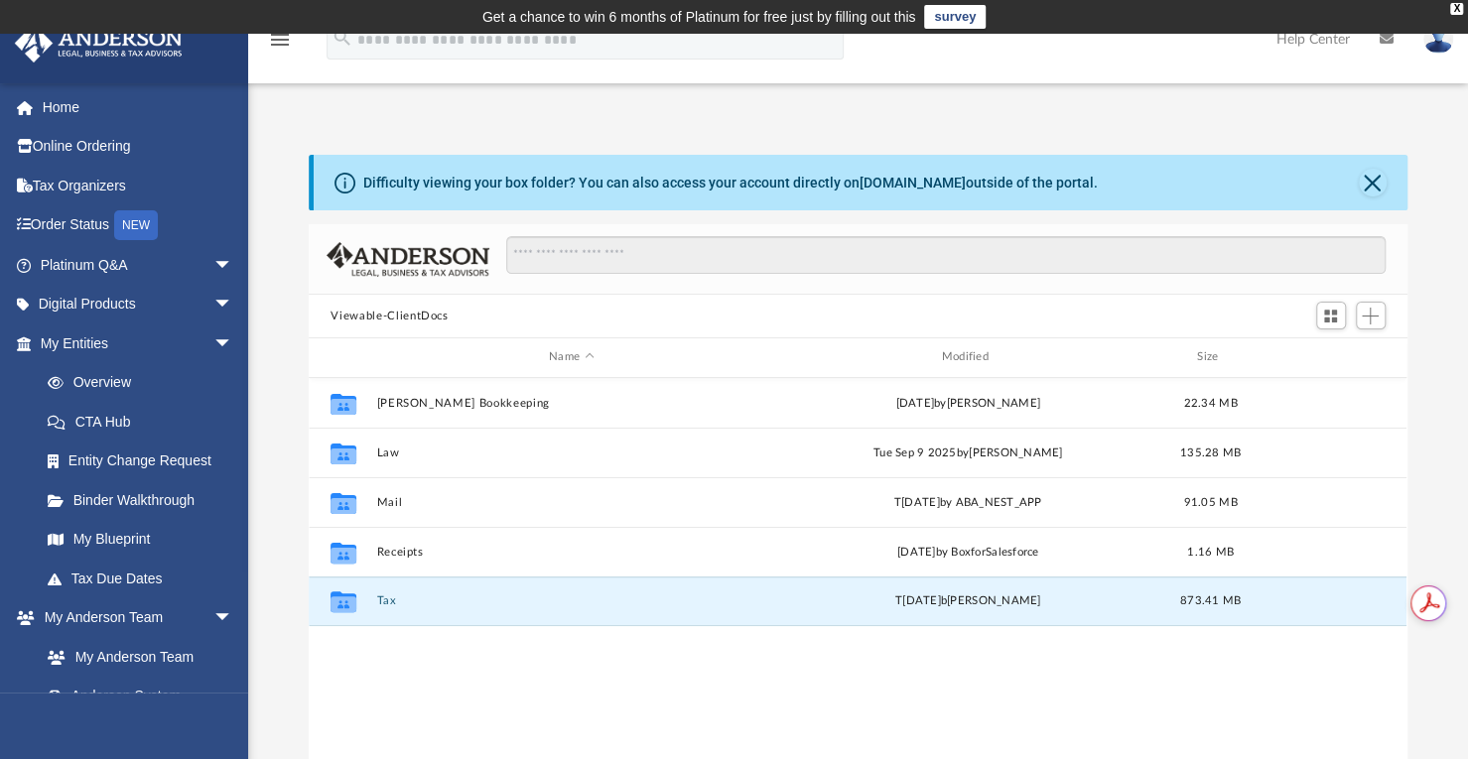
click at [386, 602] on button "Tax" at bounding box center [571, 600] width 388 height 13
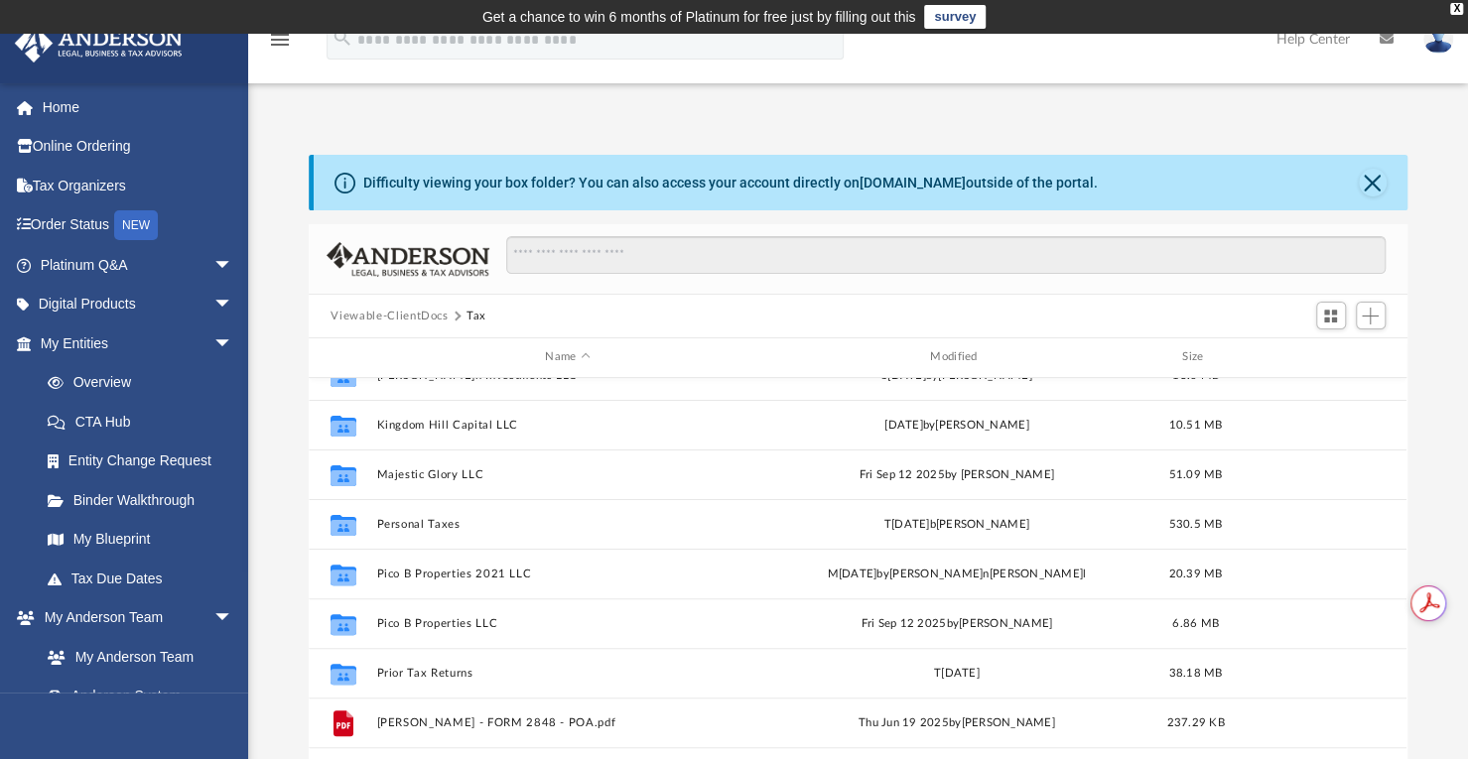
scroll to position [381, 0]
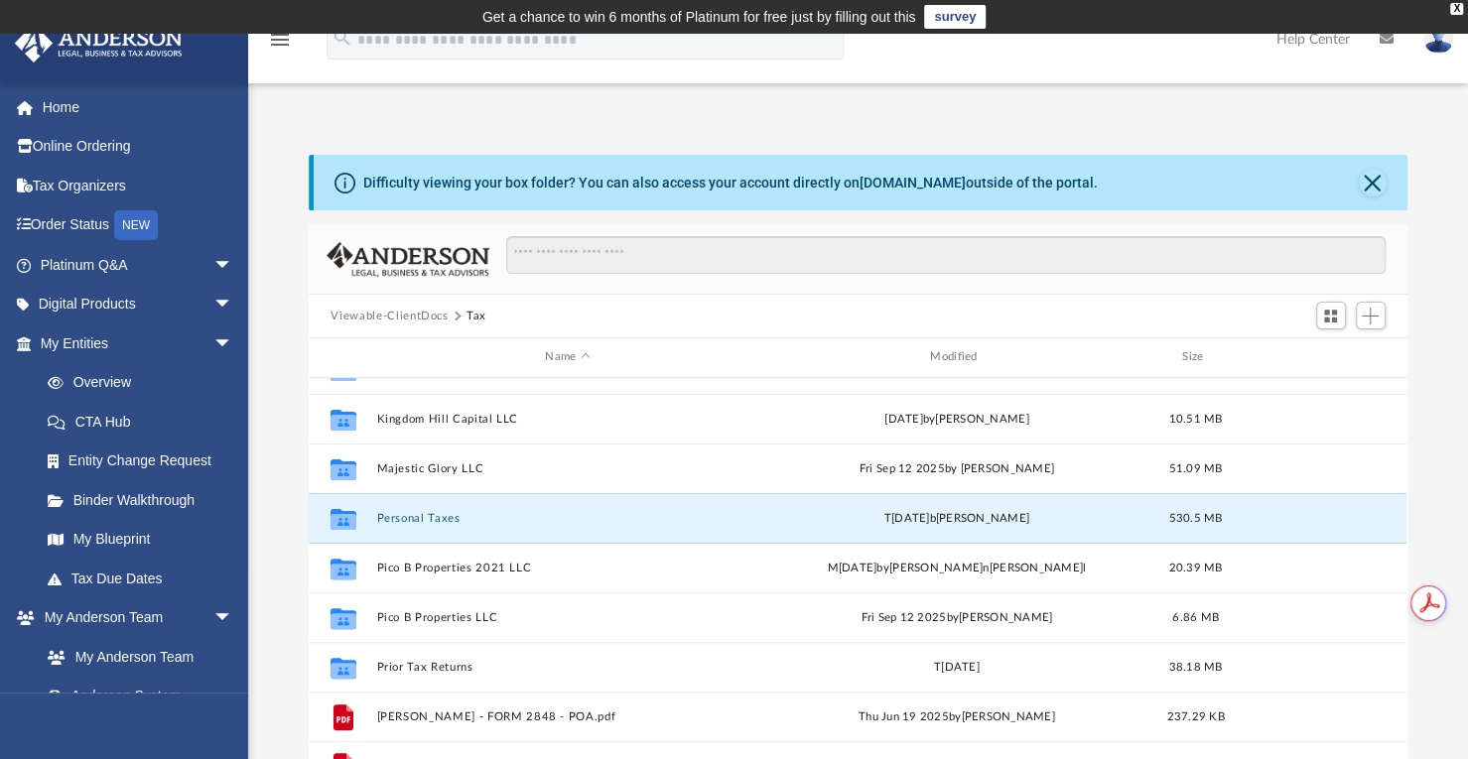
click at [405, 514] on button "Personal Taxes" at bounding box center [567, 518] width 381 height 13
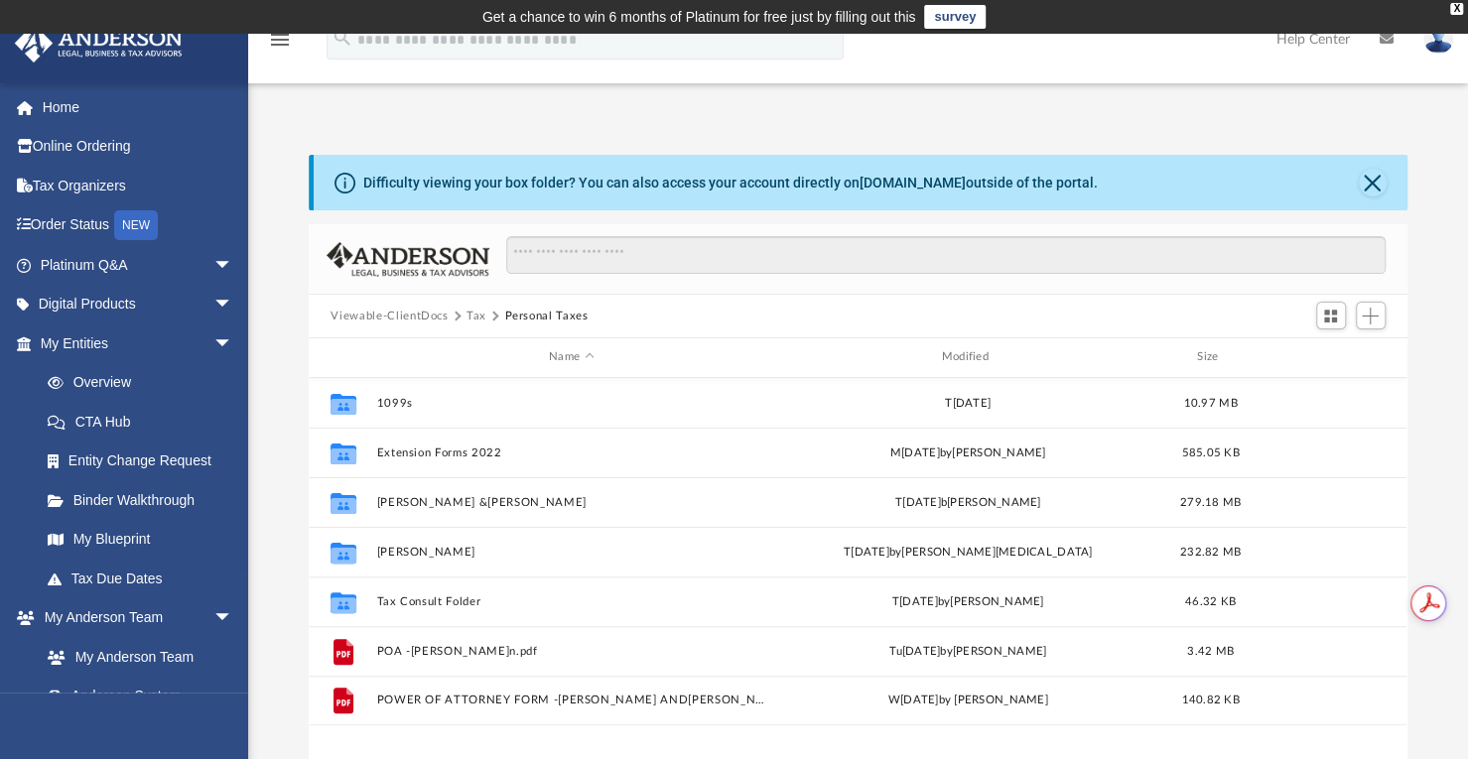
scroll to position [0, 0]
click at [465, 502] on button "[PERSON_NAME] & [PERSON_NAME]" at bounding box center [571, 502] width 388 height 13
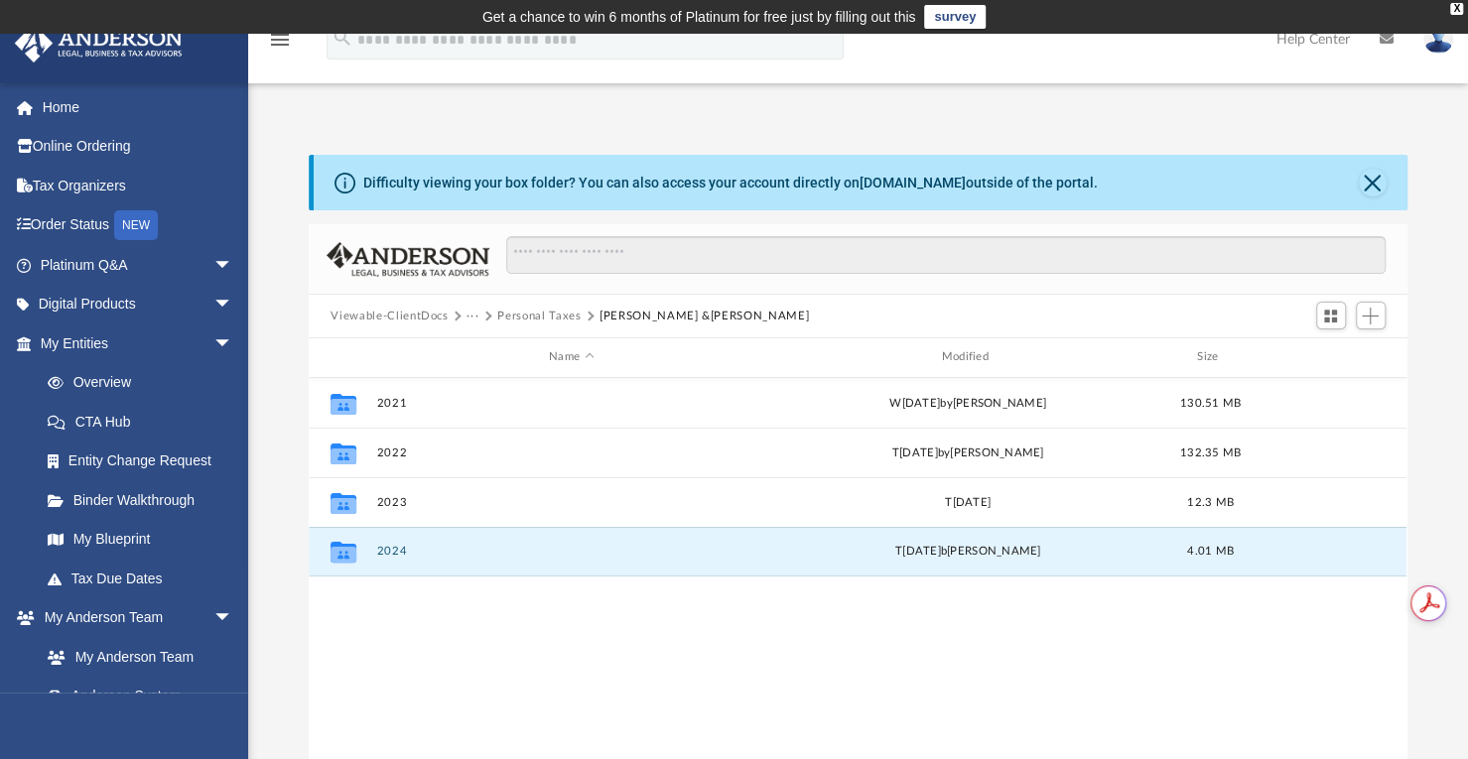
click at [392, 552] on button "2024" at bounding box center [571, 551] width 388 height 13
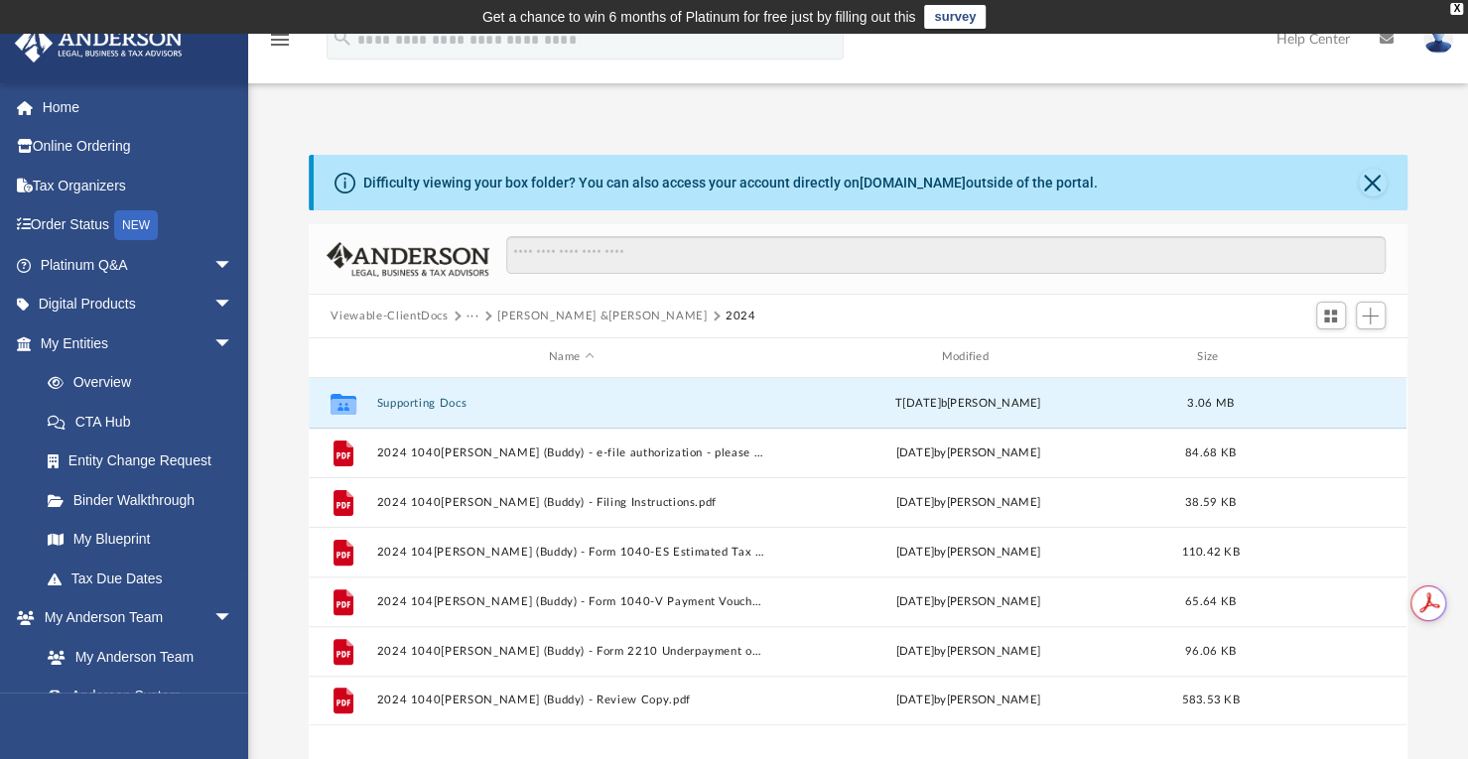
click at [427, 403] on button "Supporting Docs" at bounding box center [571, 403] width 388 height 13
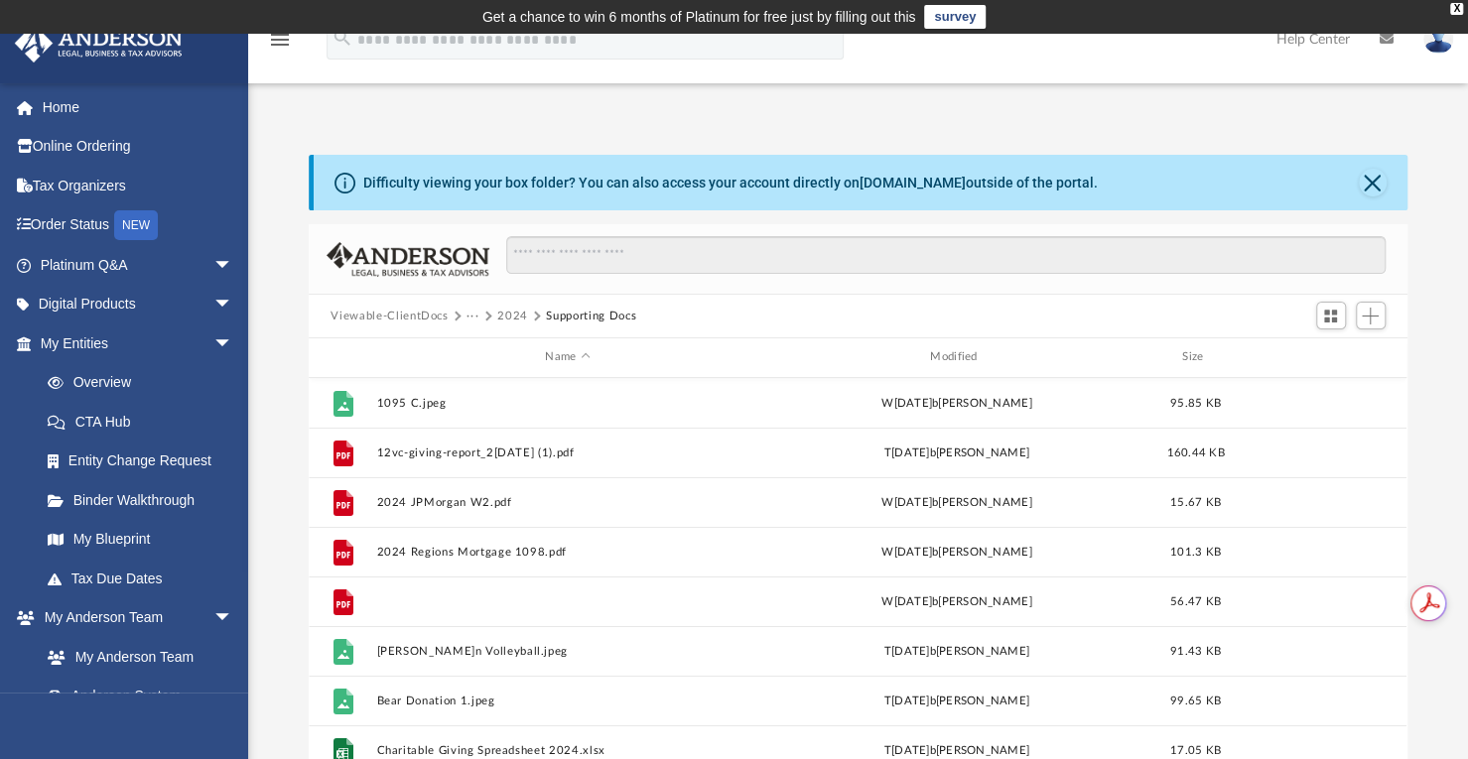
click at [497, 602] on button "2025 Cash Plus Vanguard.pdf" at bounding box center [567, 601] width 381 height 13
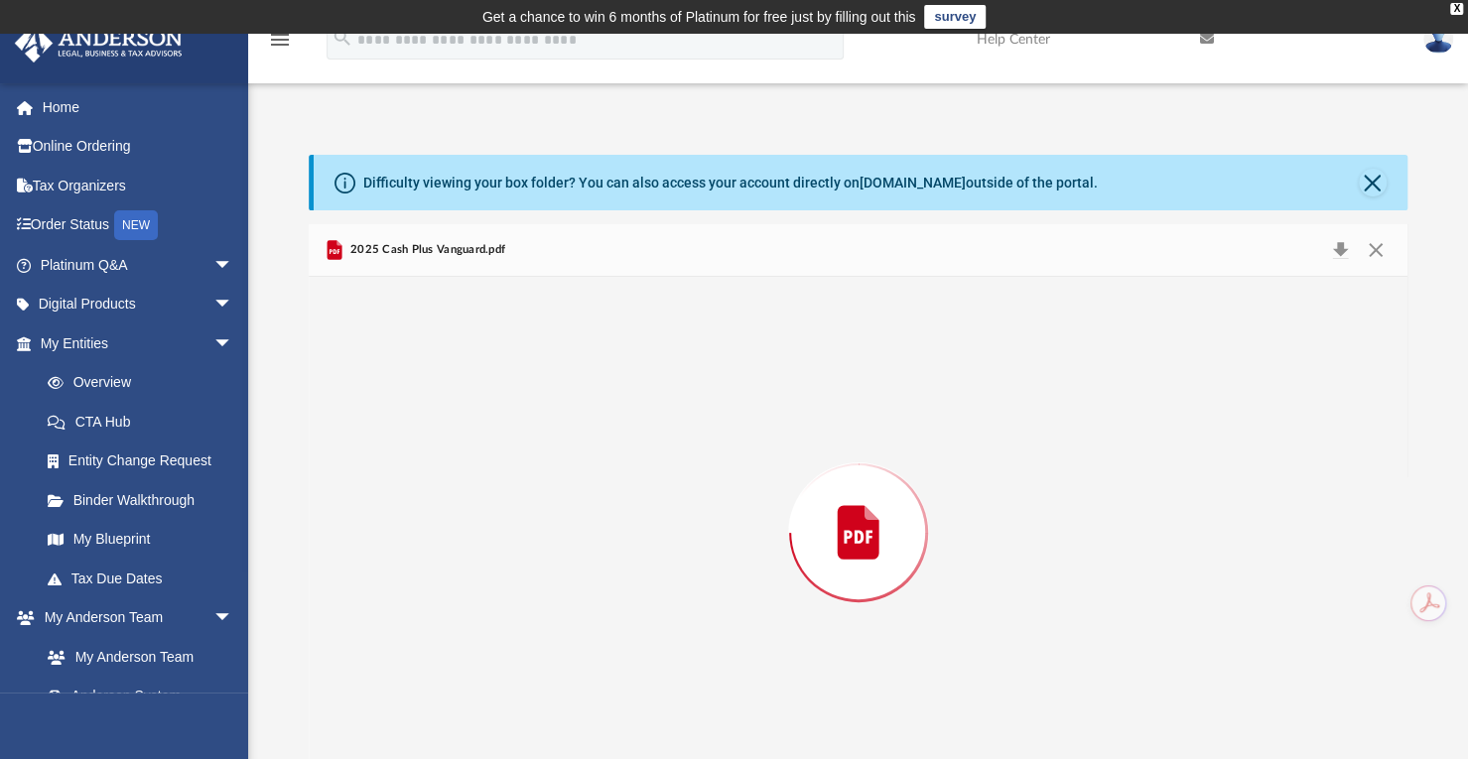
scroll to position [29, 0]
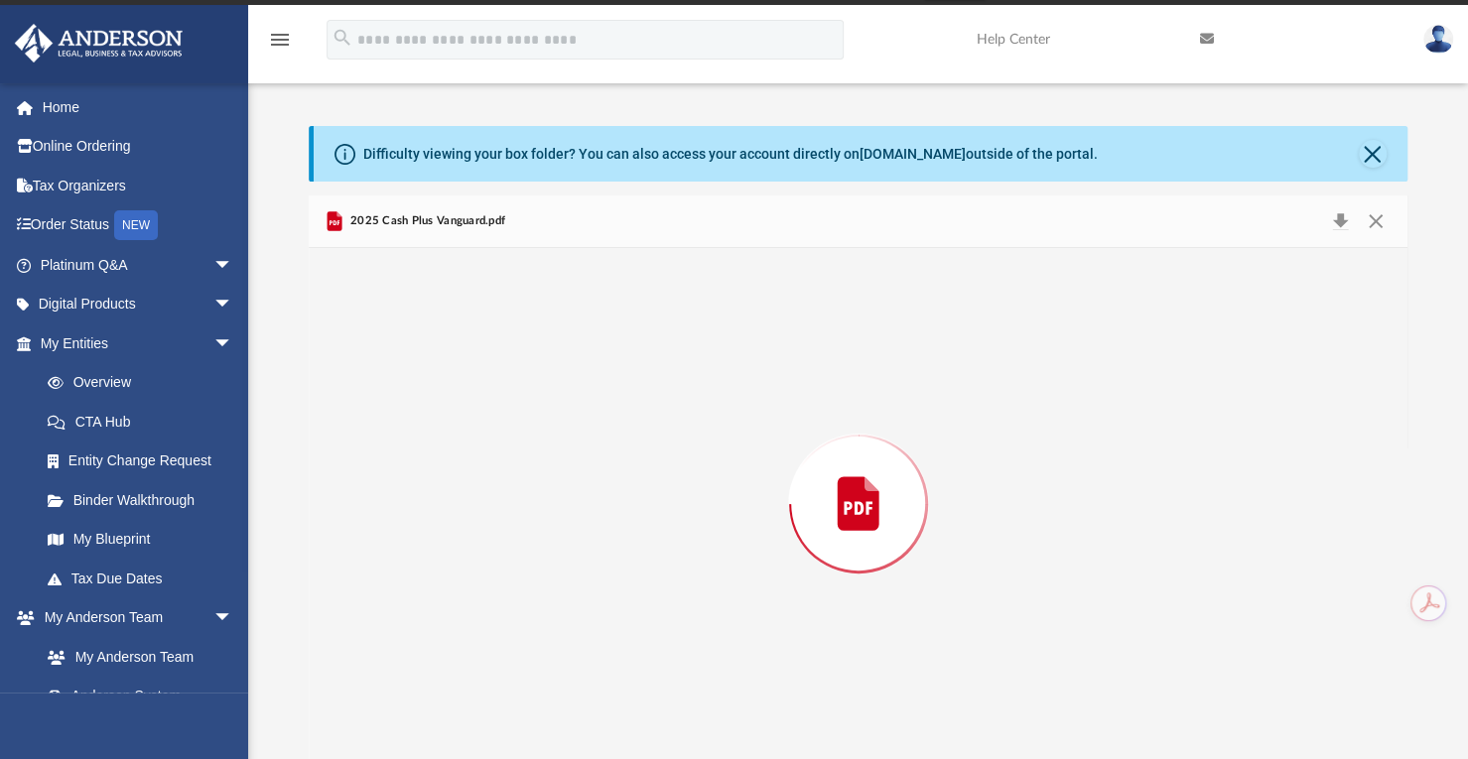
click at [497, 602] on div "Preview" at bounding box center [858, 504] width 1098 height 512
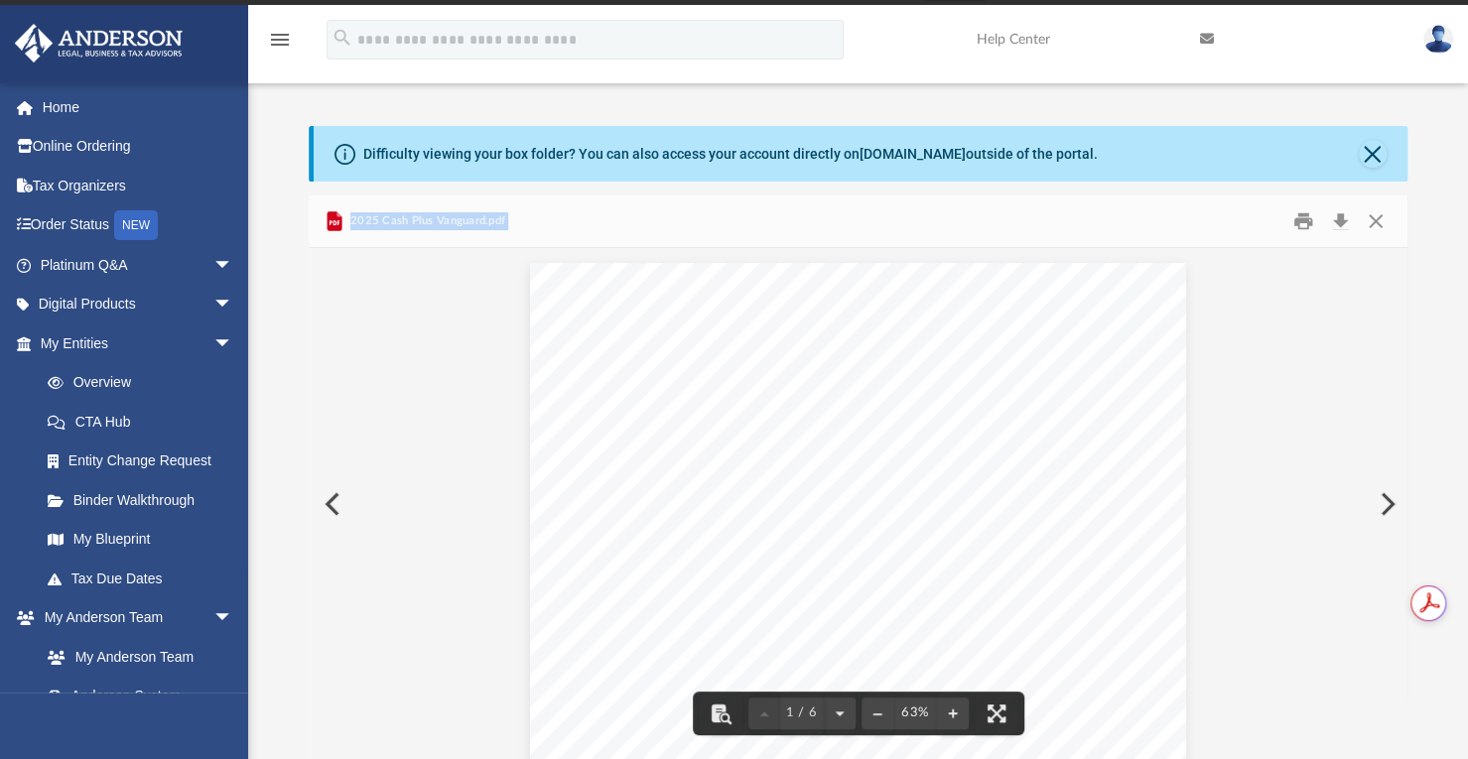
drag, startPoint x: 1397, startPoint y: 309, endPoint x: 1395, endPoint y: 377, distance: 68.5
click at [1395, 377] on div "Viewable-ClientDocs ··· 2024 Supporting Docs Name Modified Size File 1095 C.jpe…" at bounding box center [858, 478] width 1098 height 565
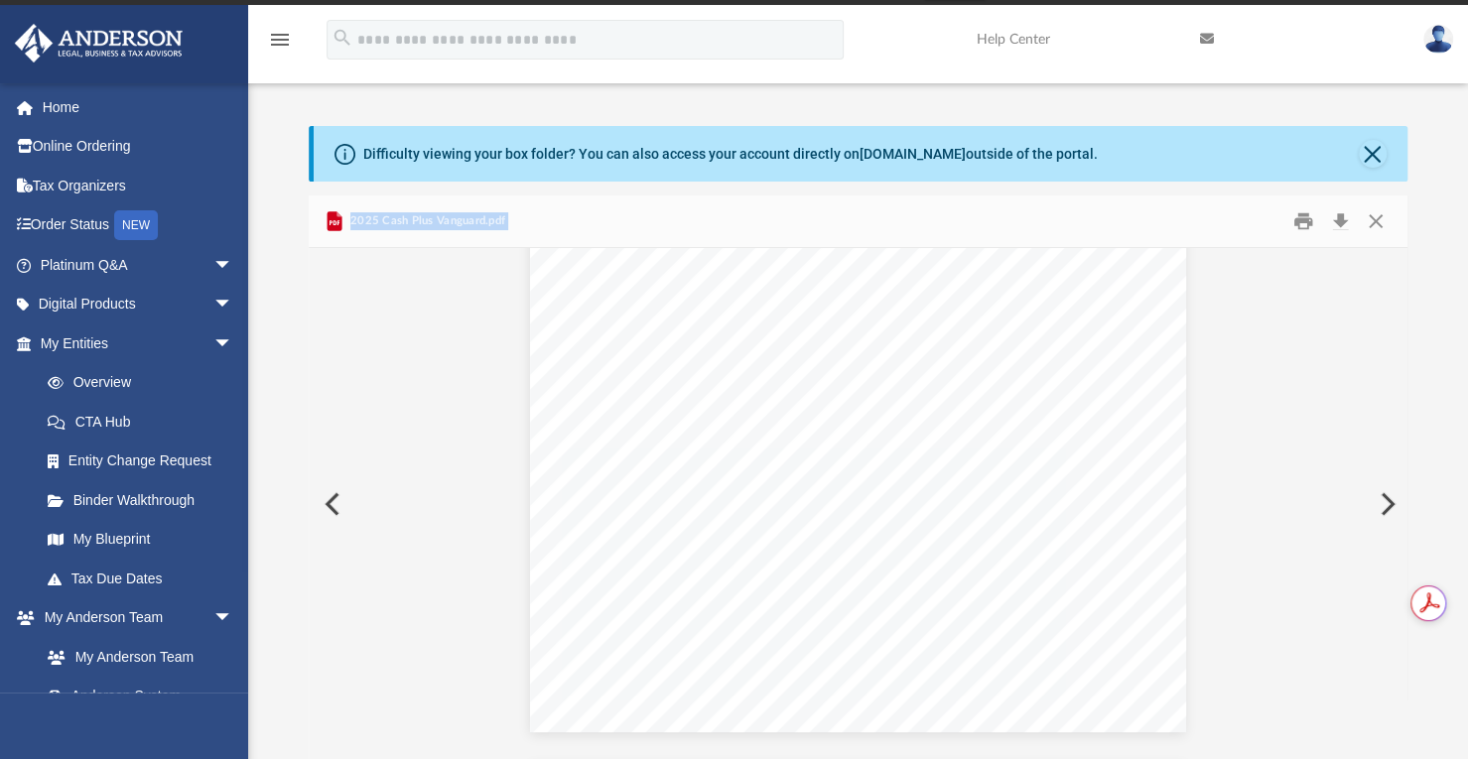
scroll to position [1116, 0]
click at [1397, 484] on button "Preview" at bounding box center [1386, 504] width 44 height 56
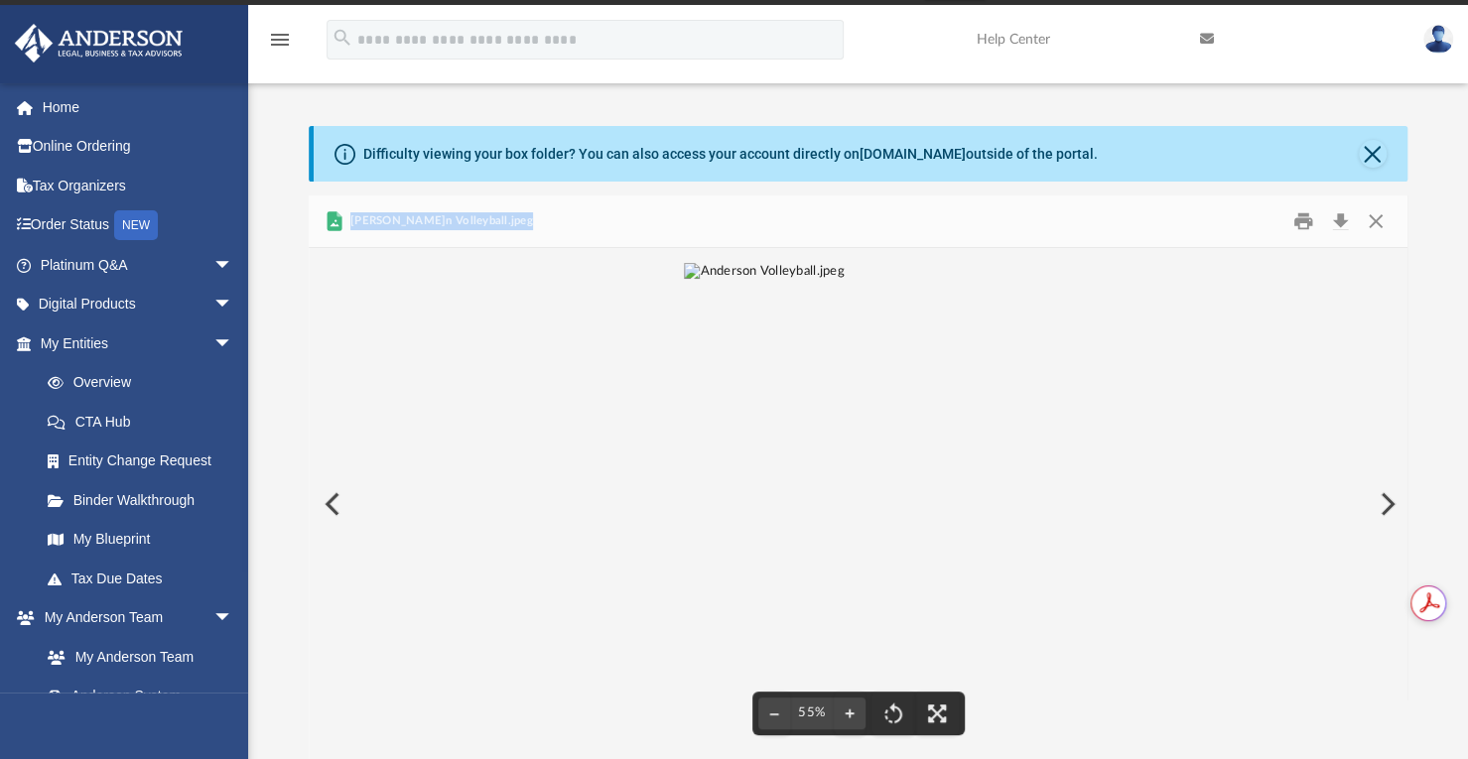
click at [331, 499] on button "Preview" at bounding box center [331, 504] width 44 height 56
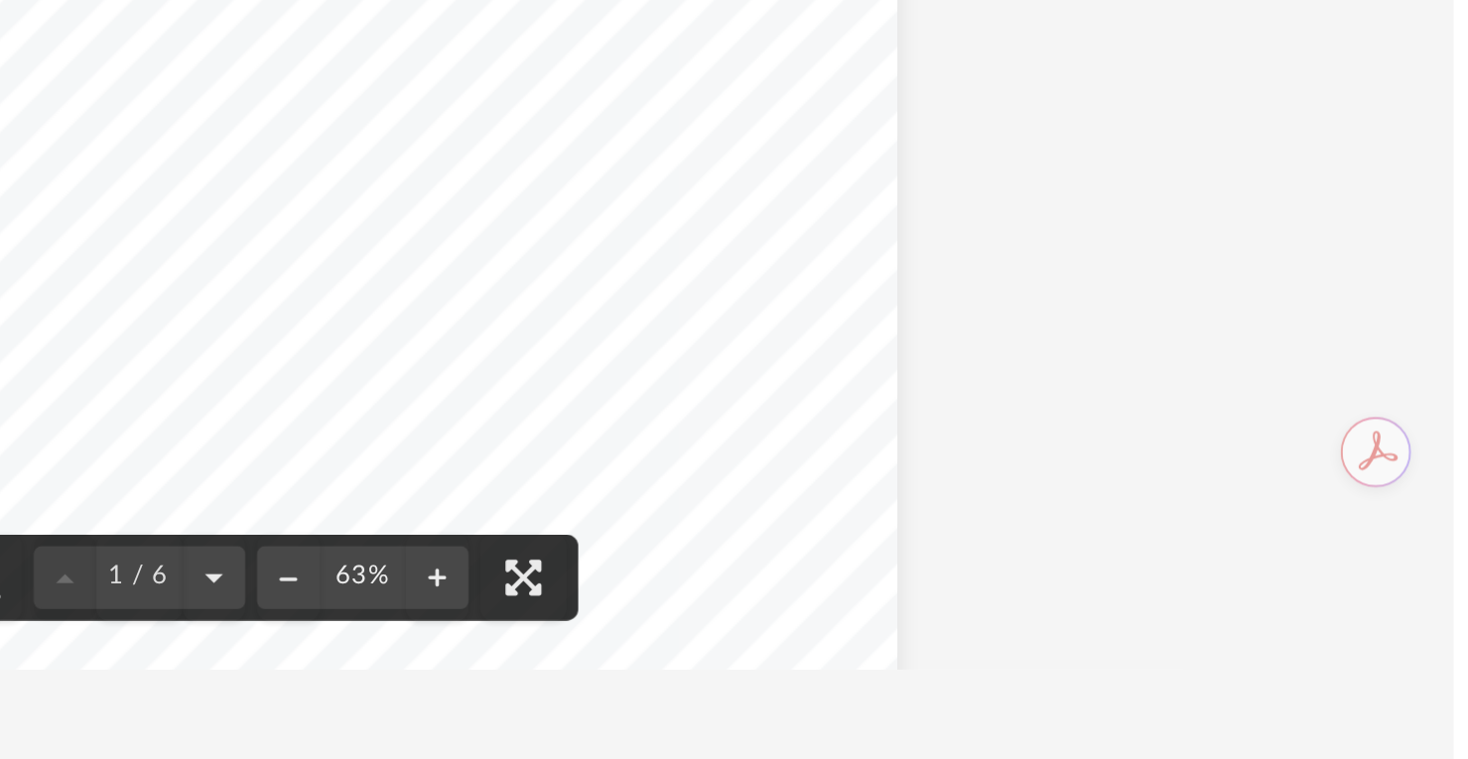
scroll to position [75, 0]
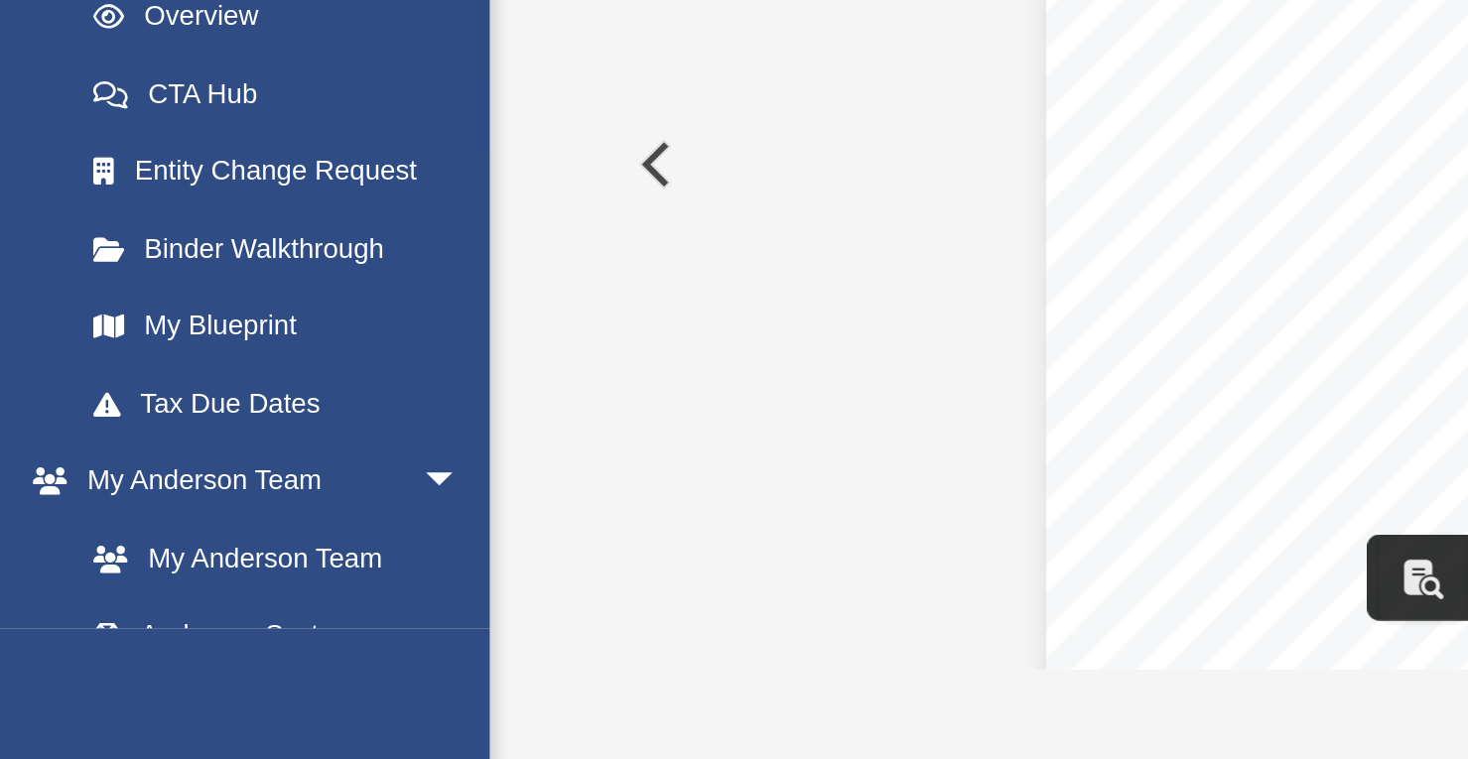
click at [335, 451] on button "Preview" at bounding box center [331, 458] width 44 height 56
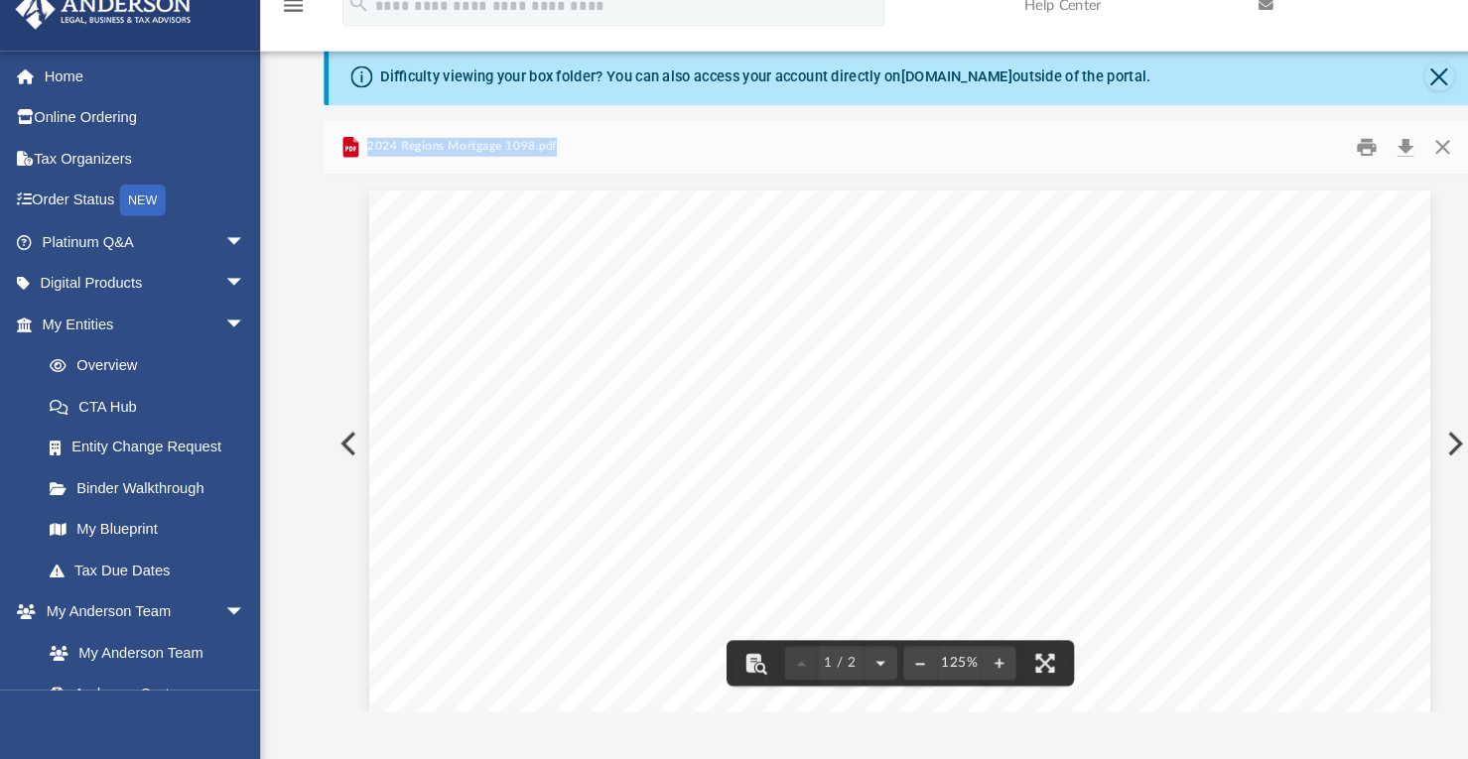
scroll to position [76, 0]
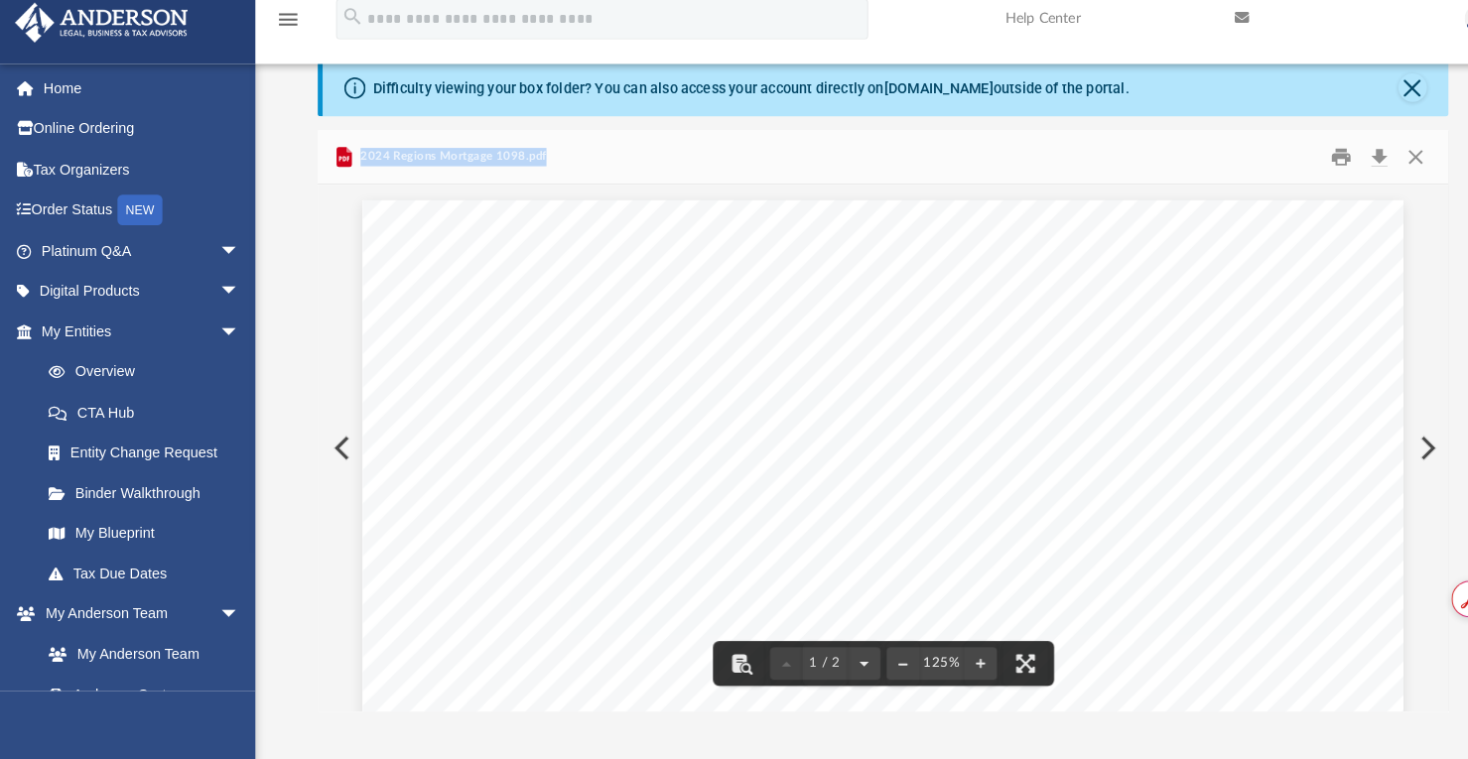
click at [1385, 462] on button "Preview" at bounding box center [1386, 457] width 44 height 56
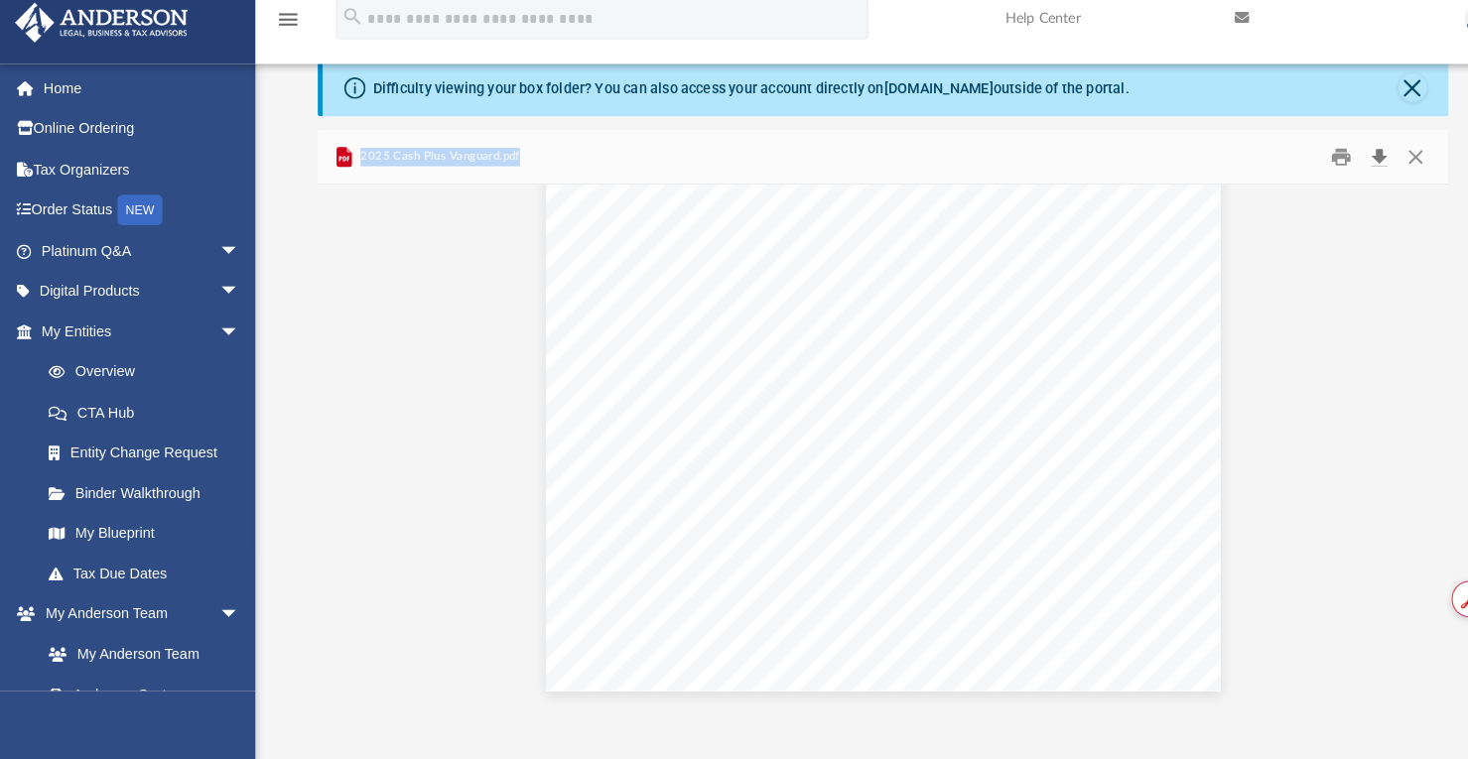
click at [1342, 171] on button "Download" at bounding box center [1341, 174] width 36 height 31
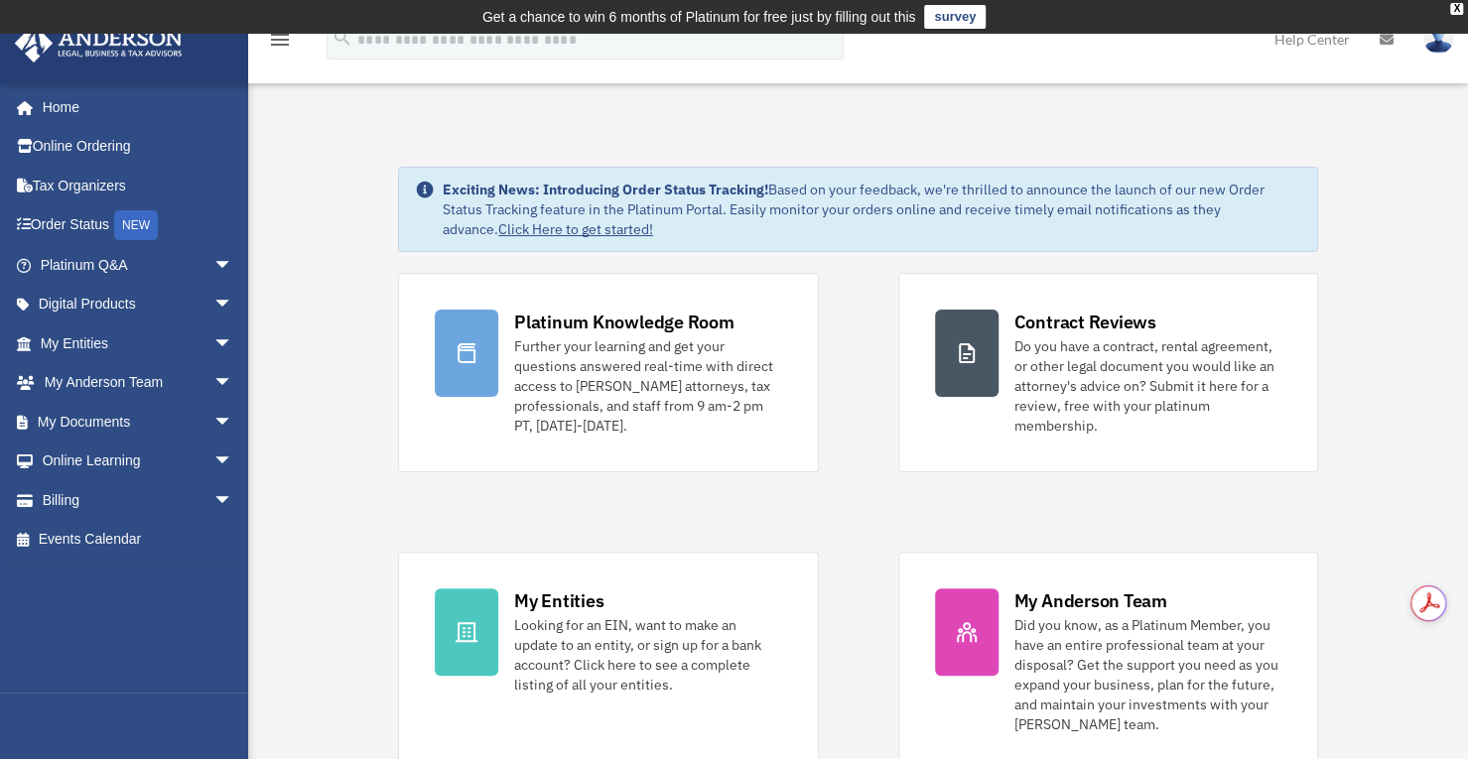
click at [213, 418] on span "arrow_drop_down" at bounding box center [233, 422] width 40 height 41
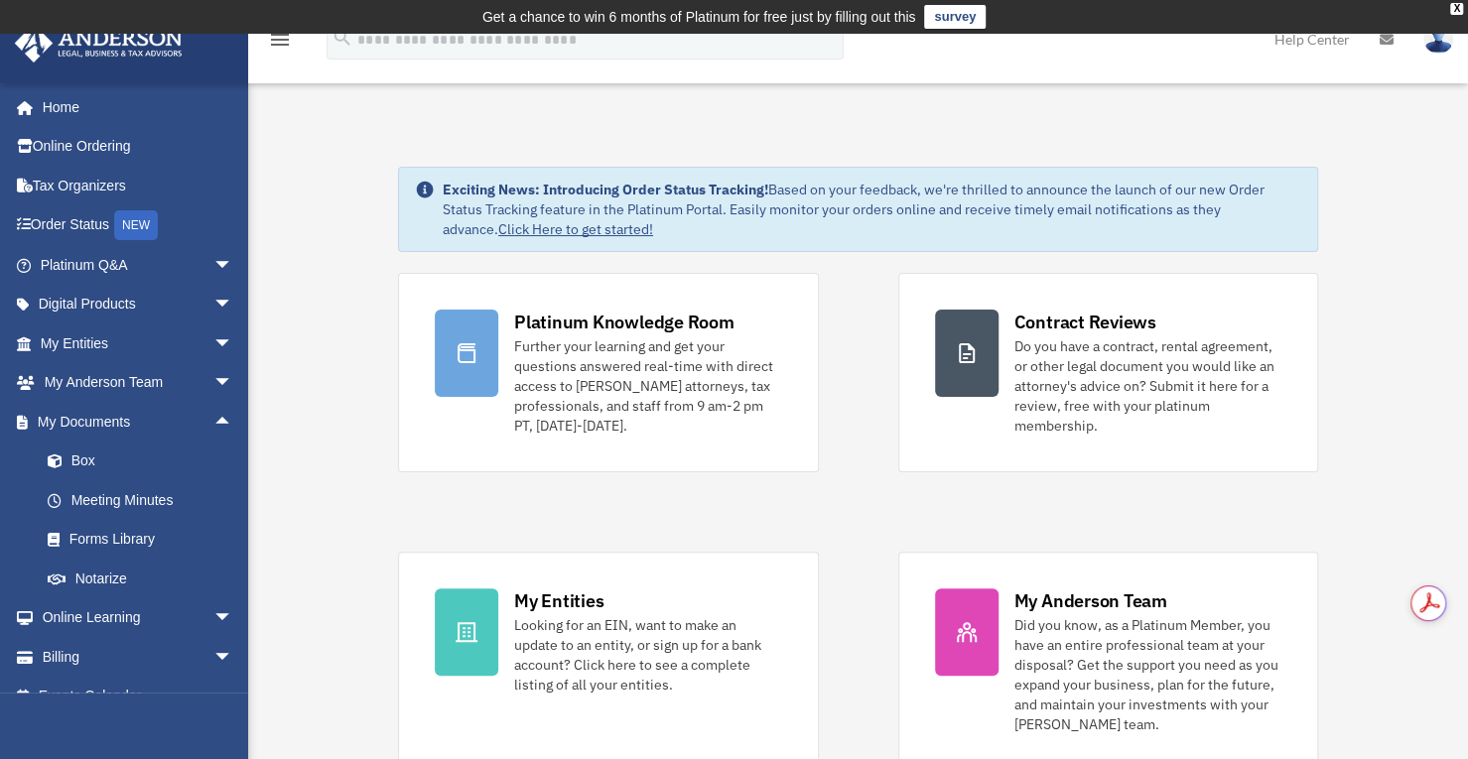
click at [76, 461] on link "Box" at bounding box center [145, 462] width 235 height 40
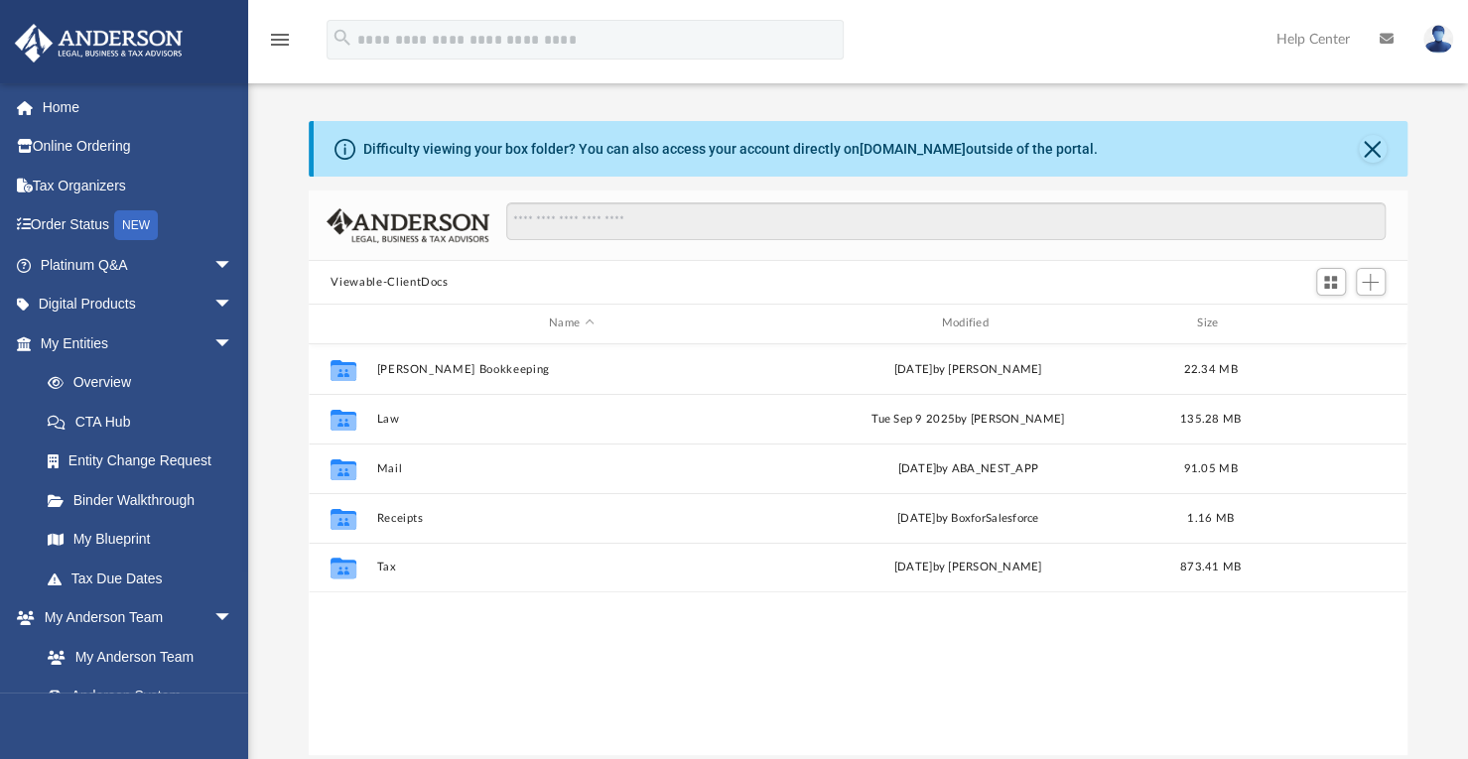
scroll to position [436, 1082]
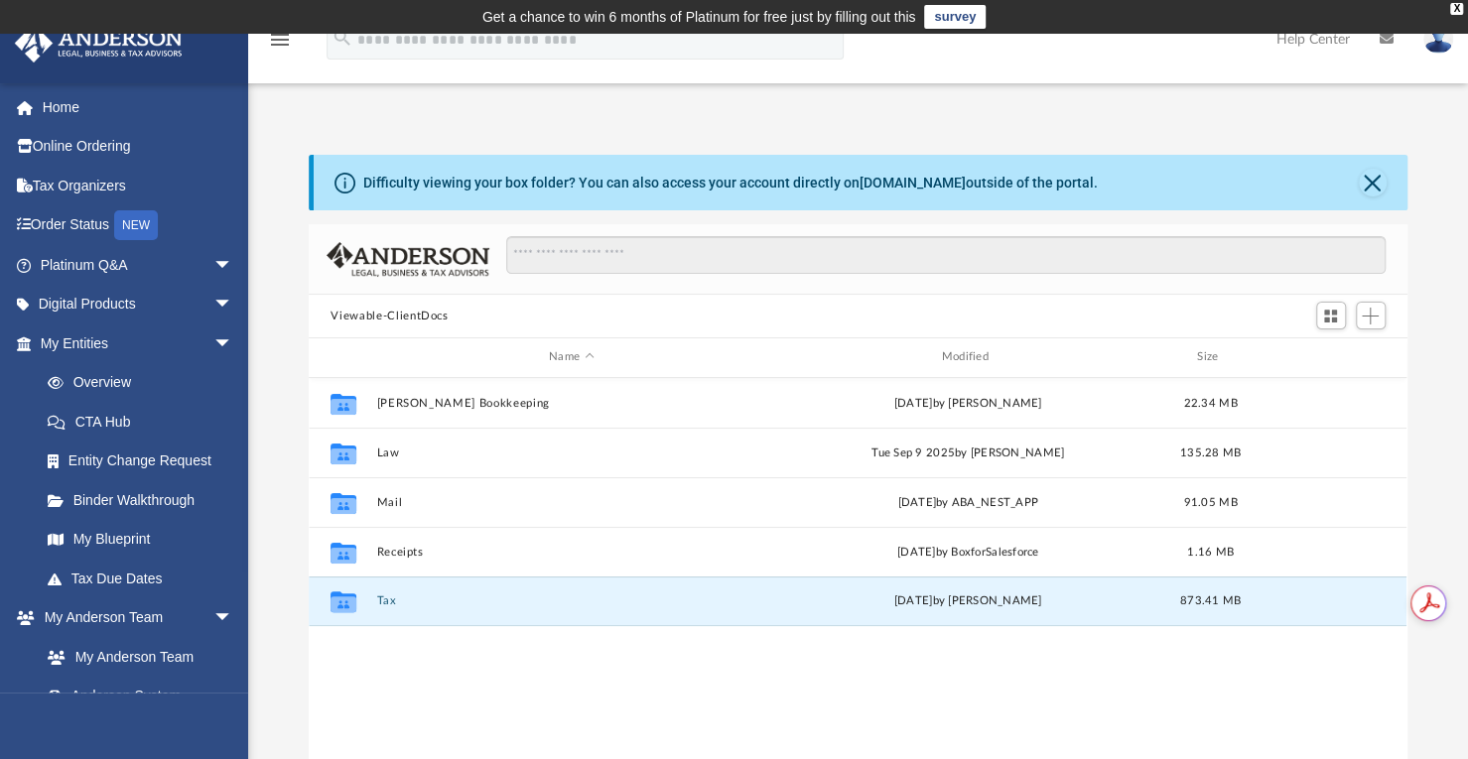
click at [387, 596] on button "Tax" at bounding box center [571, 600] width 388 height 13
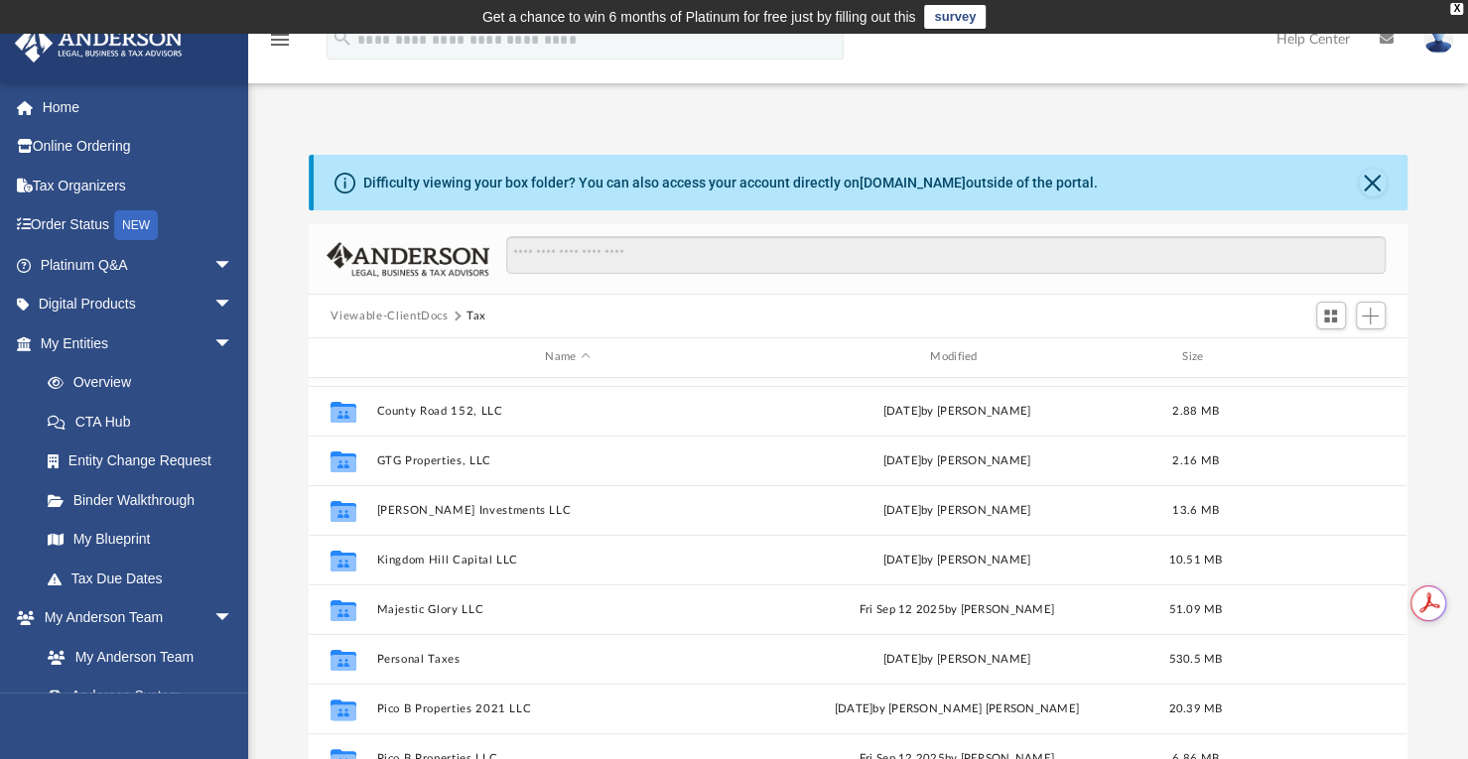
scroll to position [264, 0]
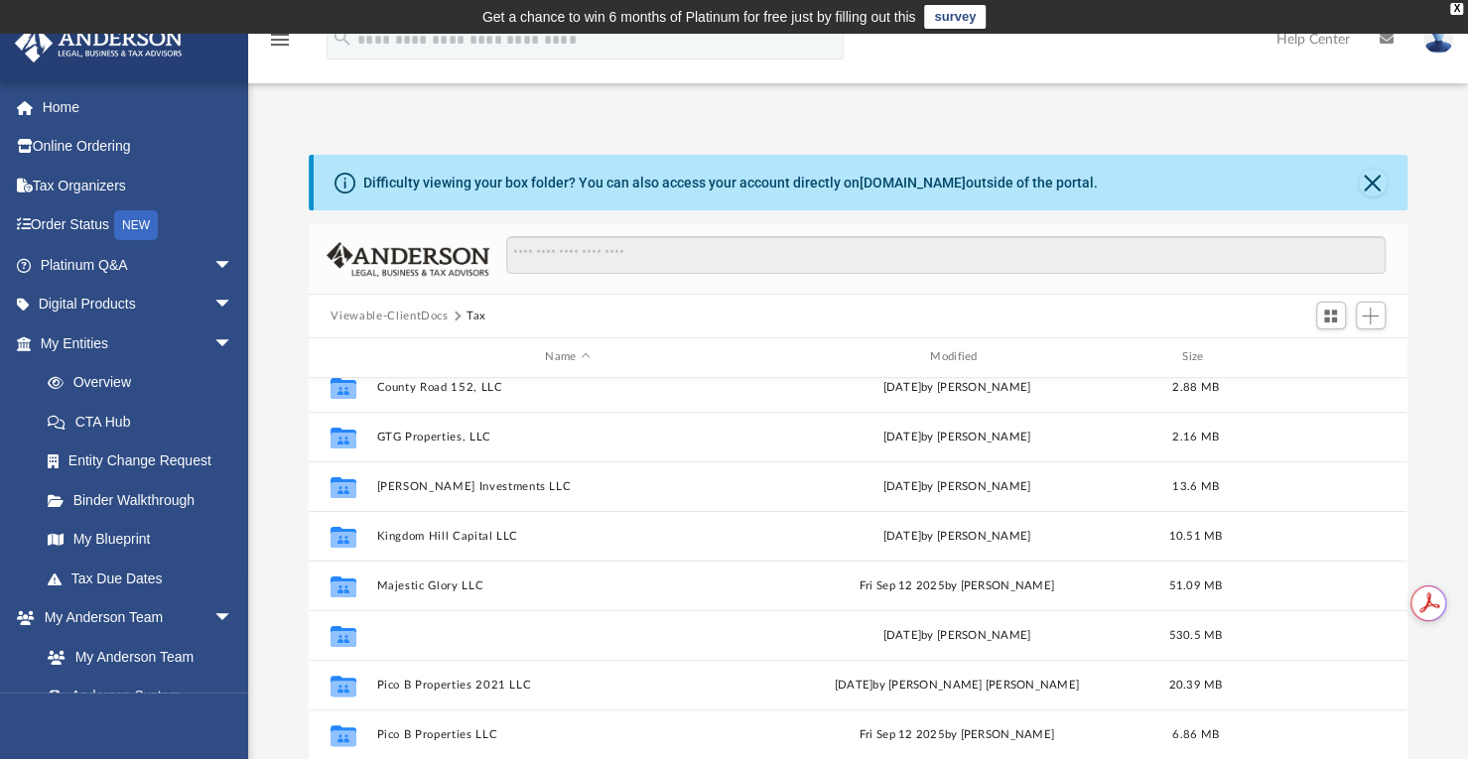
click at [432, 634] on button "Personal Taxes" at bounding box center [567, 635] width 381 height 13
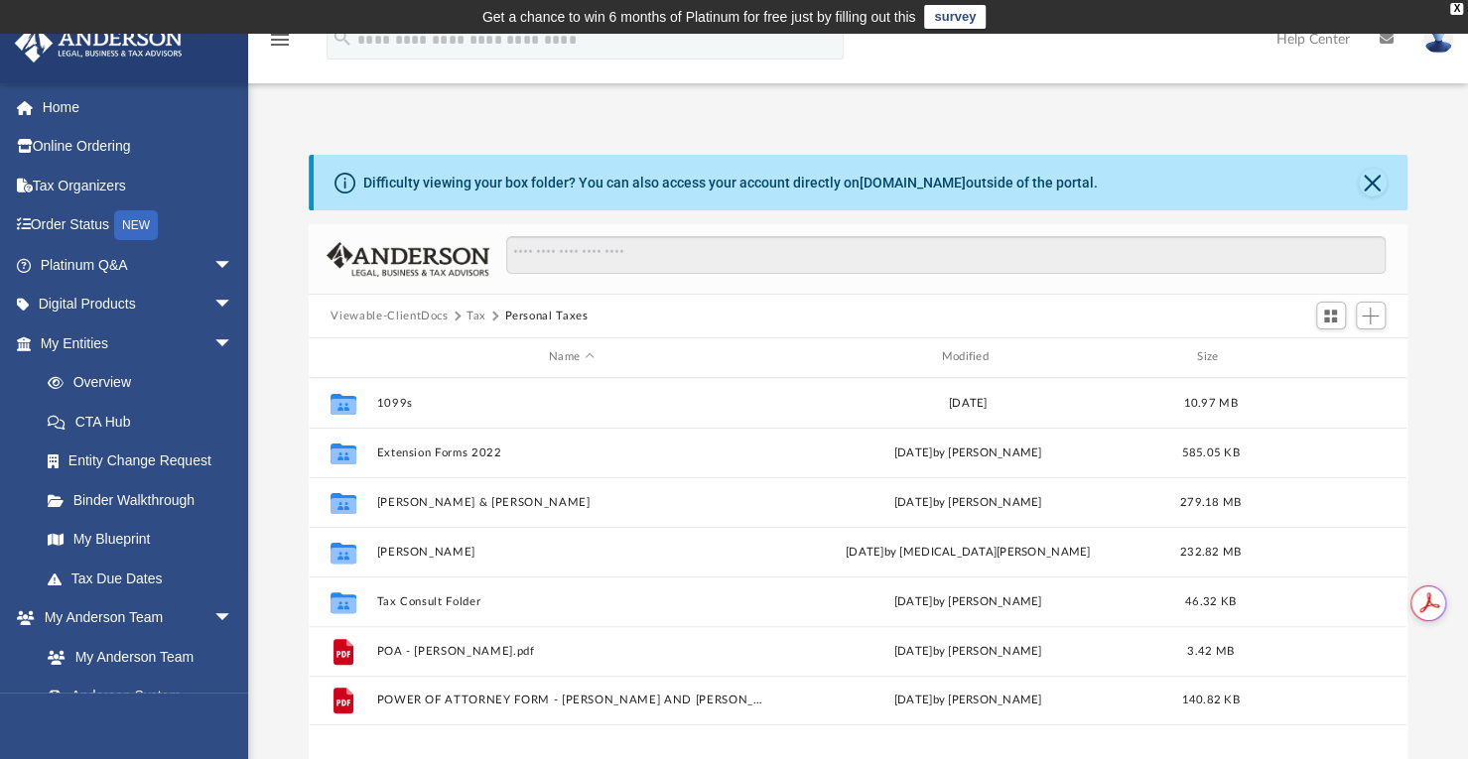
scroll to position [0, 0]
click at [439, 497] on button "[PERSON_NAME] & [PERSON_NAME]" at bounding box center [571, 502] width 388 height 13
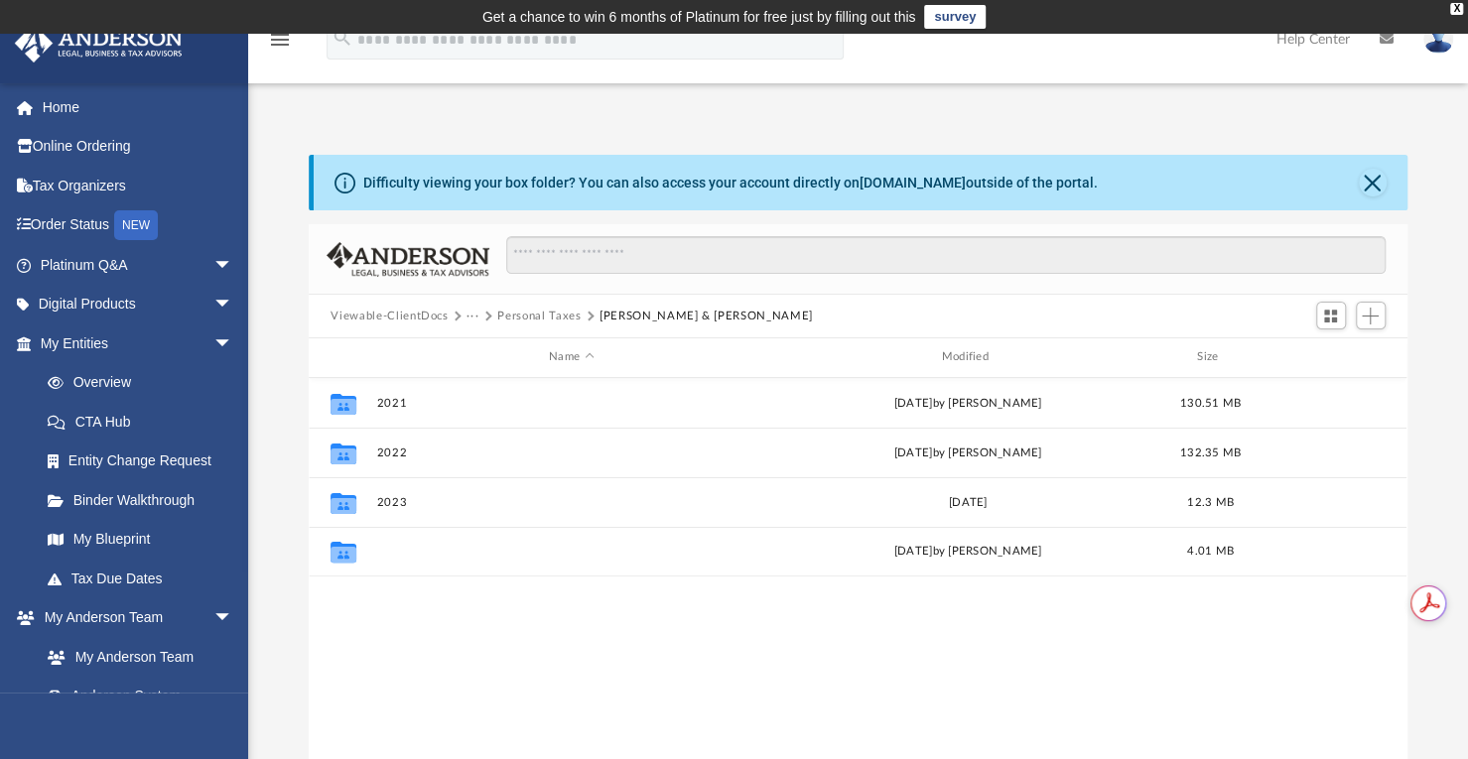
click at [392, 551] on button "2024" at bounding box center [571, 551] width 388 height 13
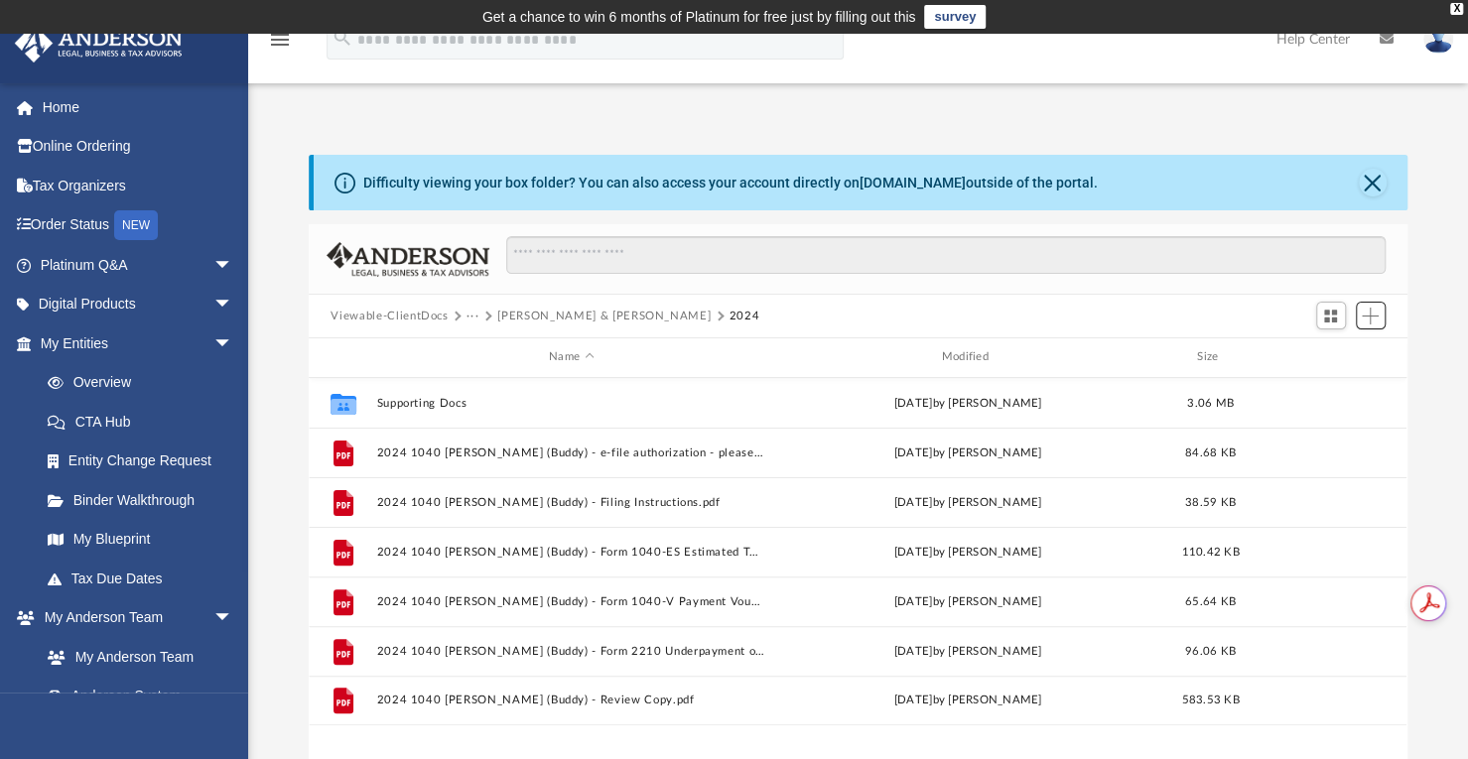
click at [1372, 313] on span "Add" at bounding box center [1370, 316] width 17 height 17
click at [1326, 357] on li "Upload" at bounding box center [1342, 355] width 64 height 21
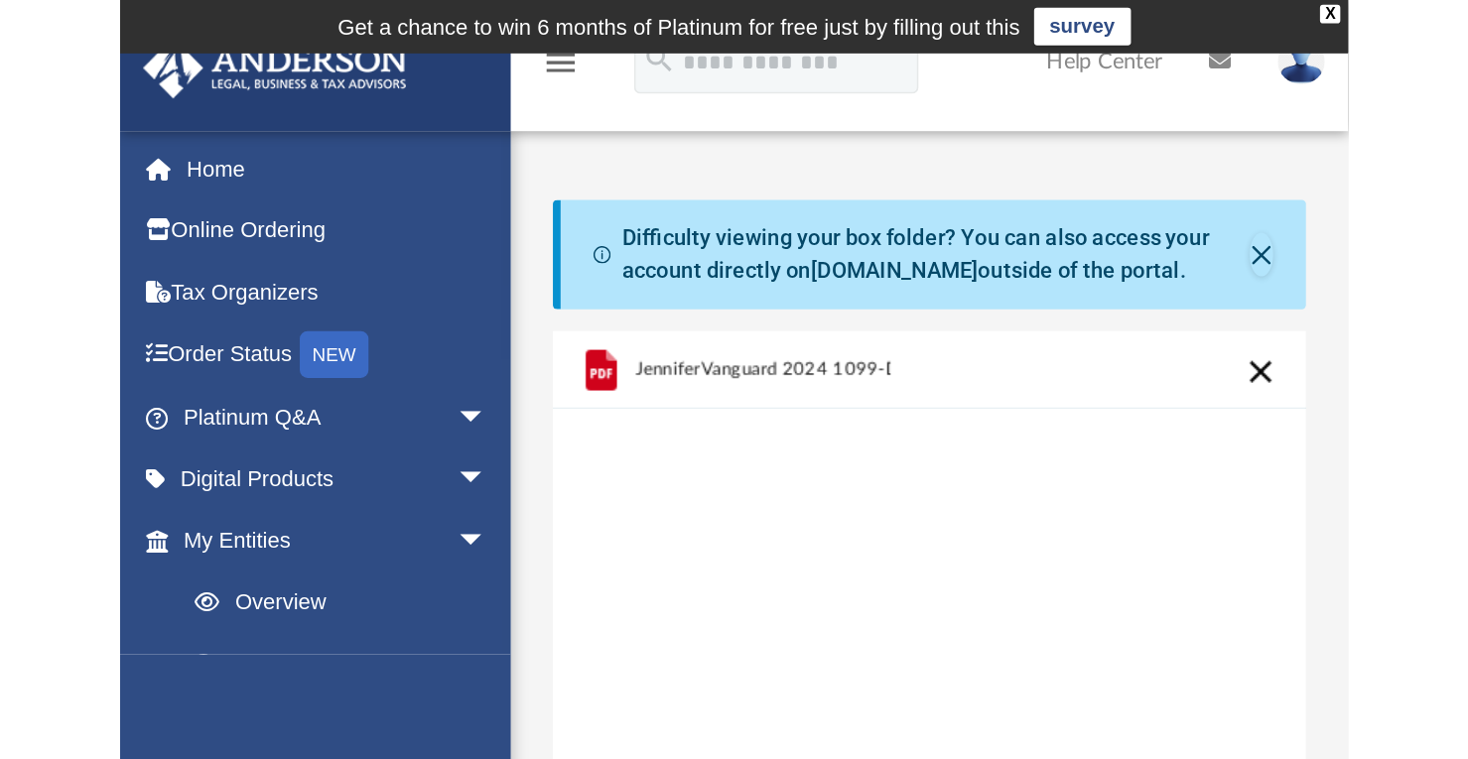
scroll to position [488, 1082]
